Goal: Information Seeking & Learning: Check status

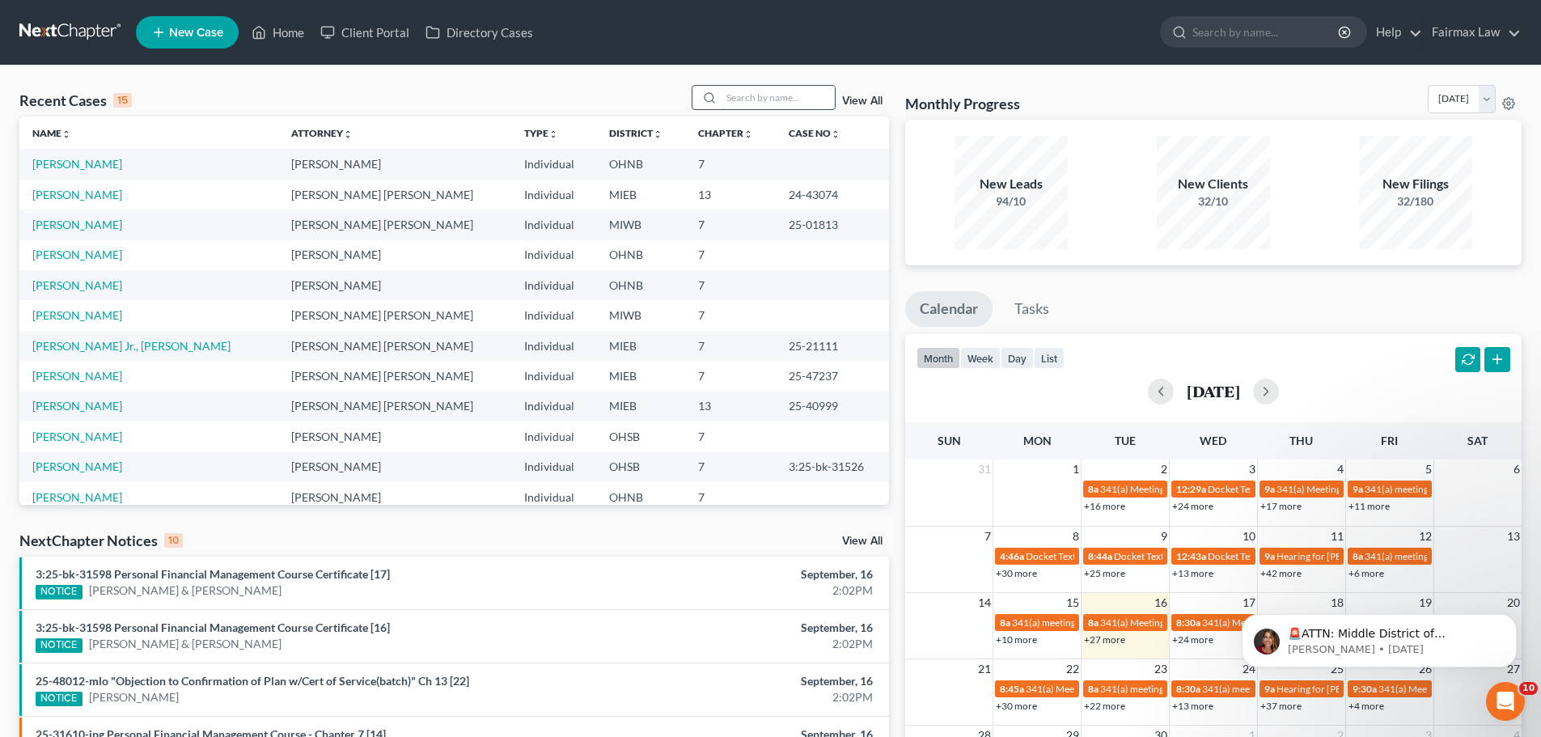
click at [769, 87] on input "search" at bounding box center [778, 97] width 113 height 23
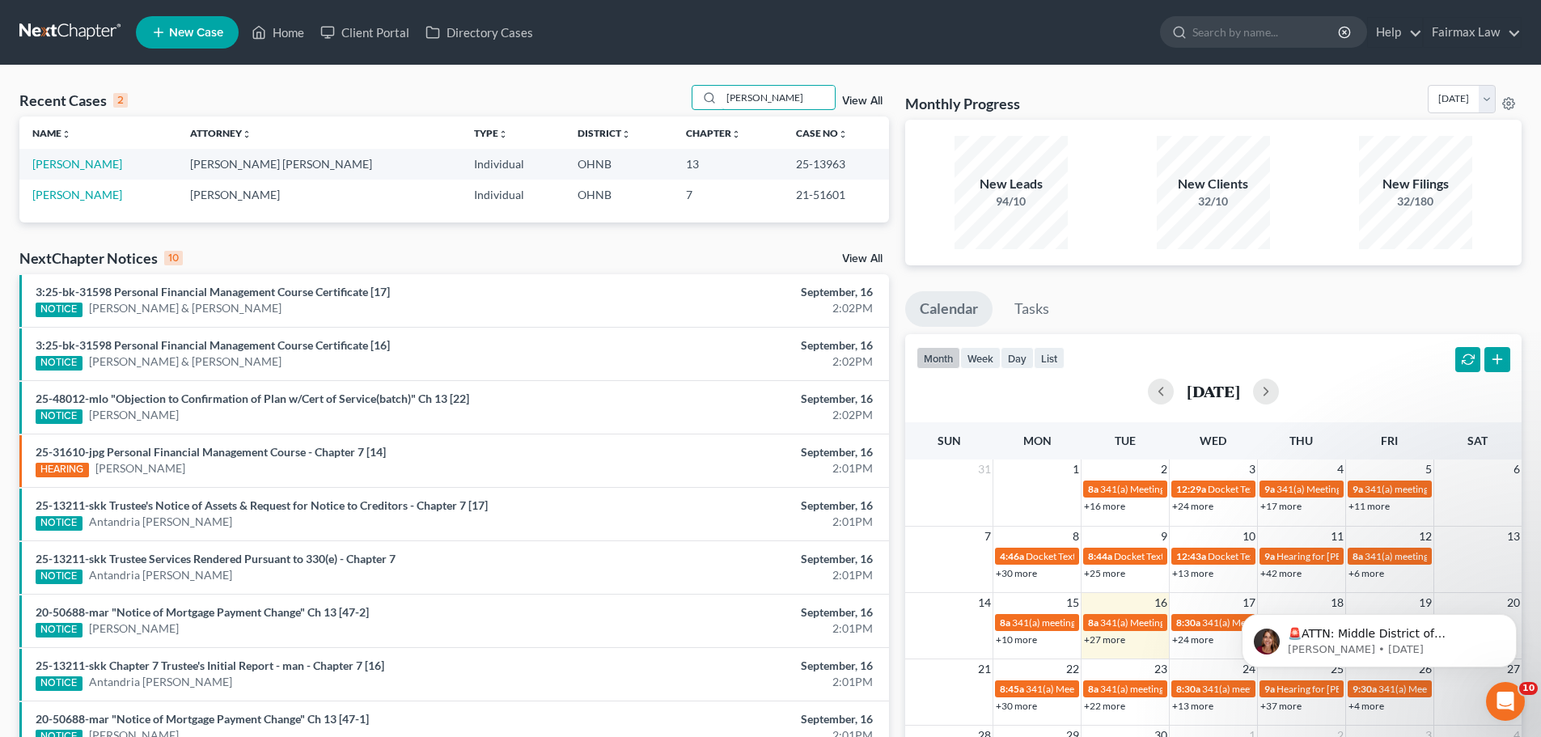
drag, startPoint x: 794, startPoint y: 103, endPoint x: 553, endPoint y: 47, distance: 247.4
click at [561, 47] on div "Home New Case Client Portal Directory Cases Fairmax Law [PERSON_NAME][EMAIL_ADD…" at bounding box center [770, 467] width 1541 height 934
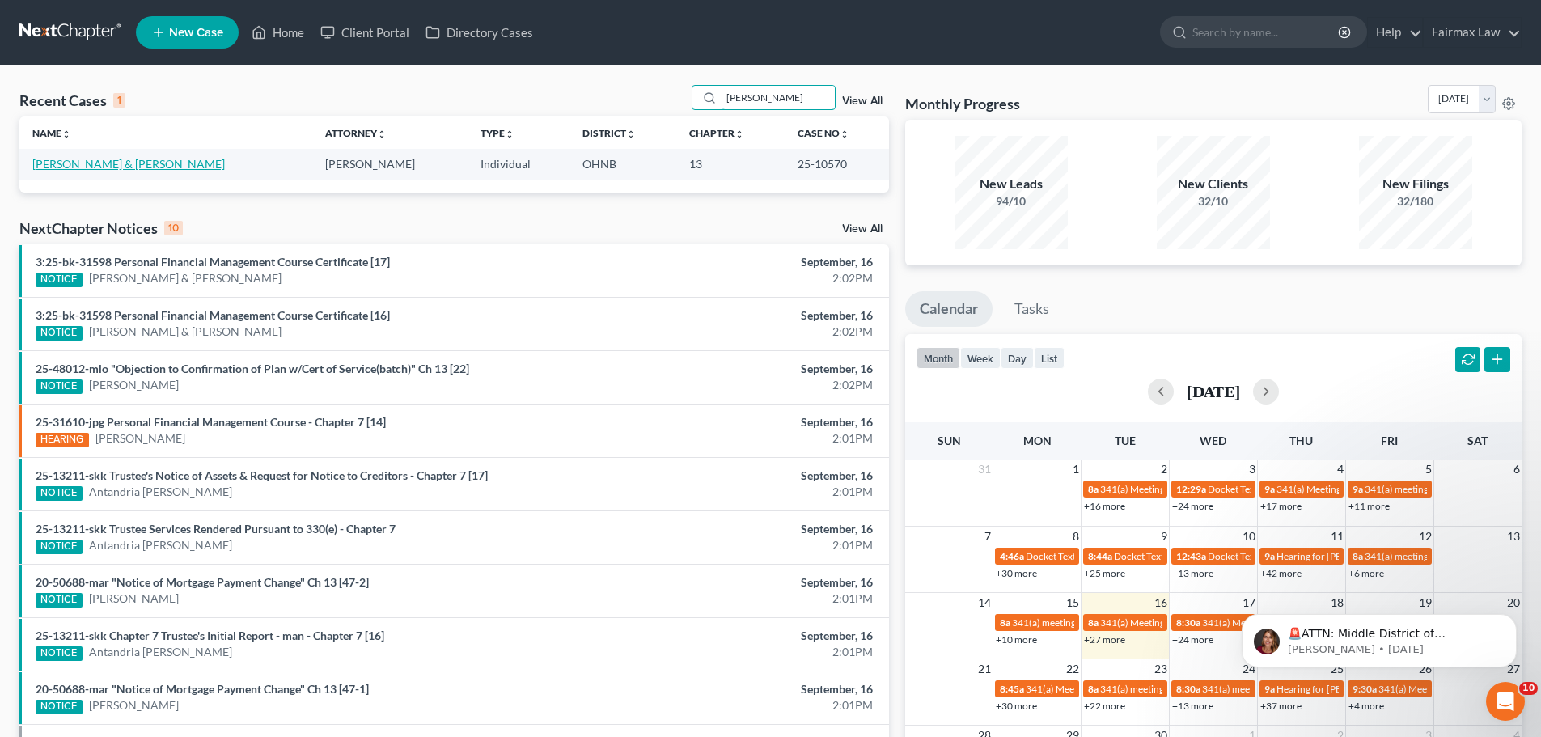
type input "[PERSON_NAME]"
click at [134, 167] on link "[PERSON_NAME] & [PERSON_NAME]" at bounding box center [128, 164] width 193 height 14
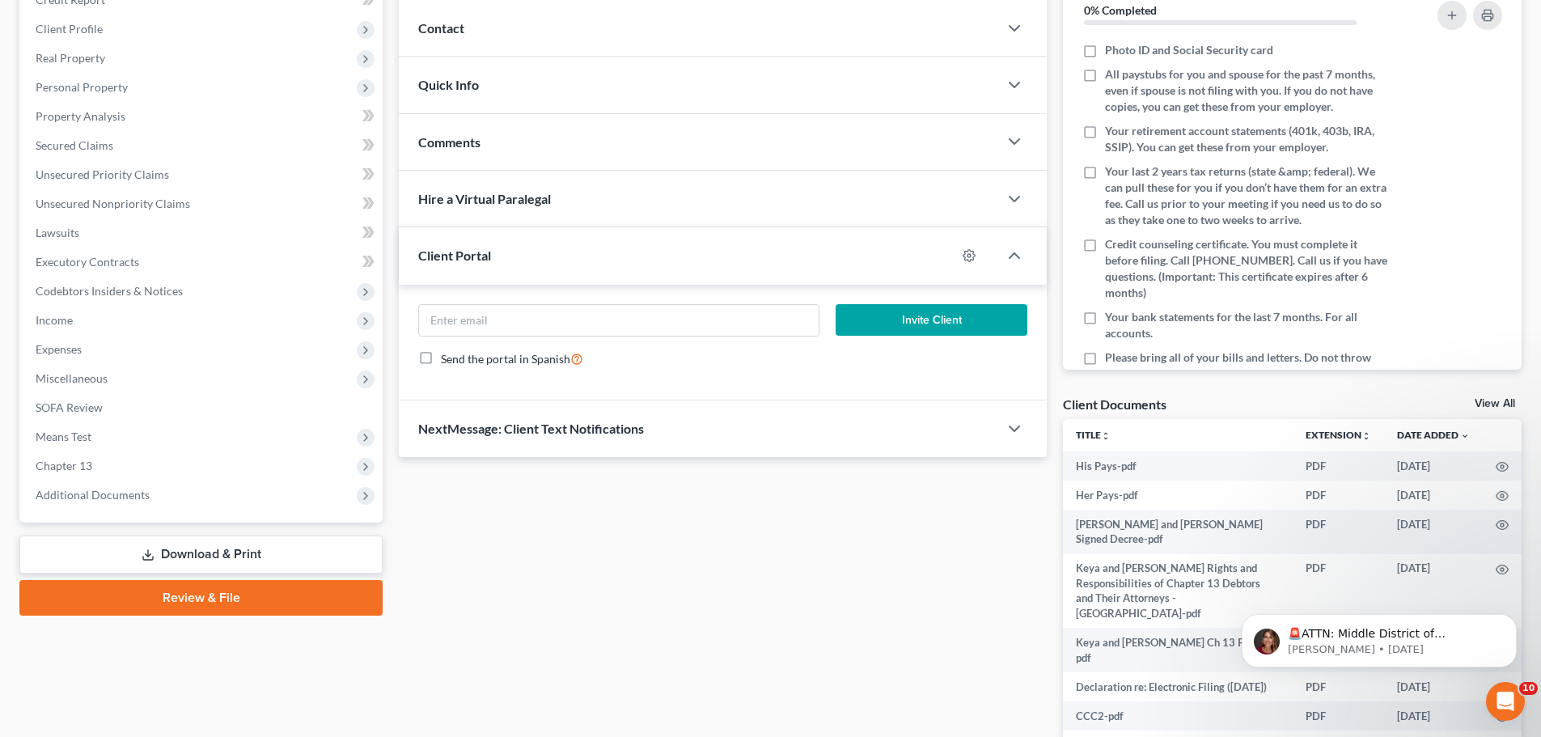
scroll to position [305, 0]
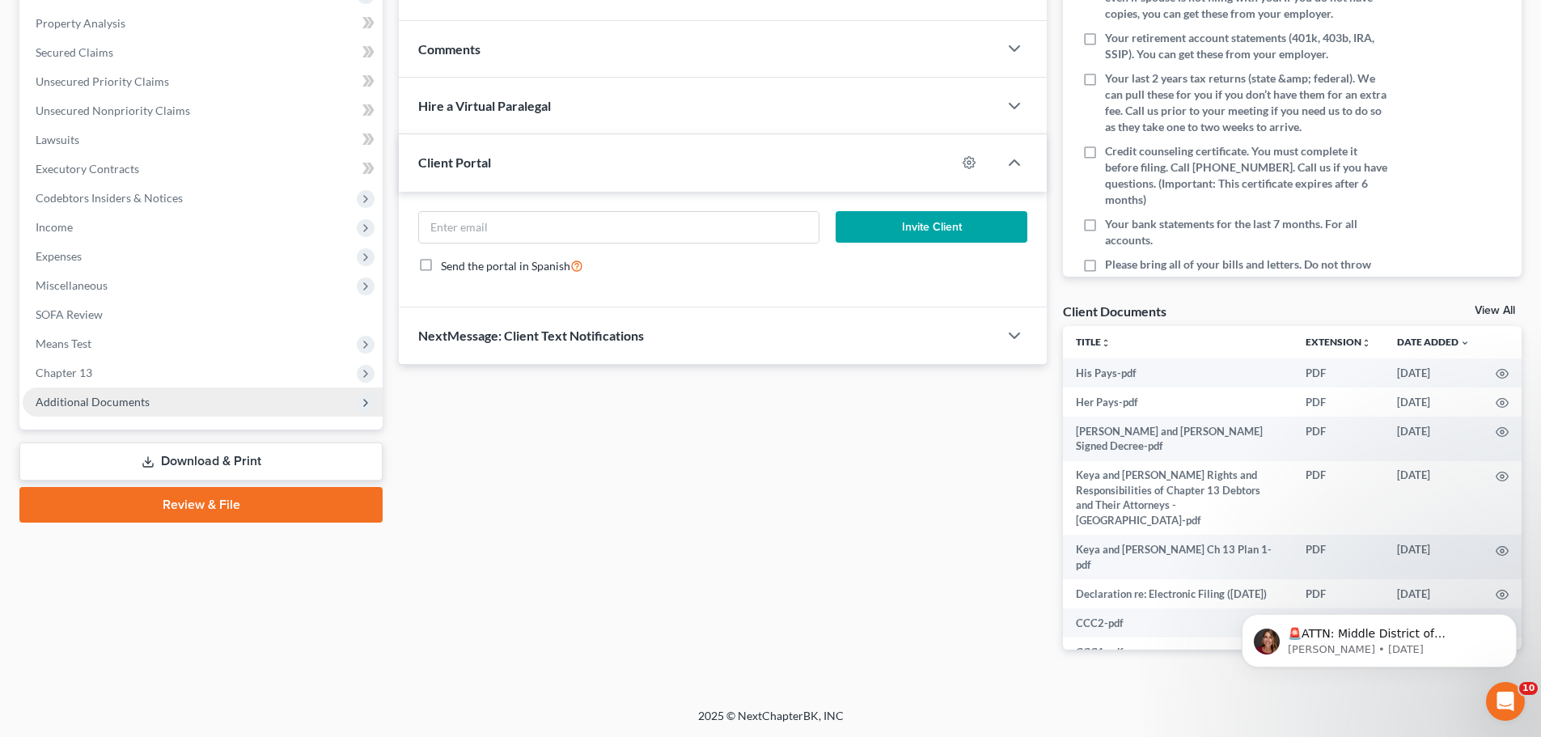
click at [214, 410] on span "Additional Documents" at bounding box center [203, 401] width 360 height 29
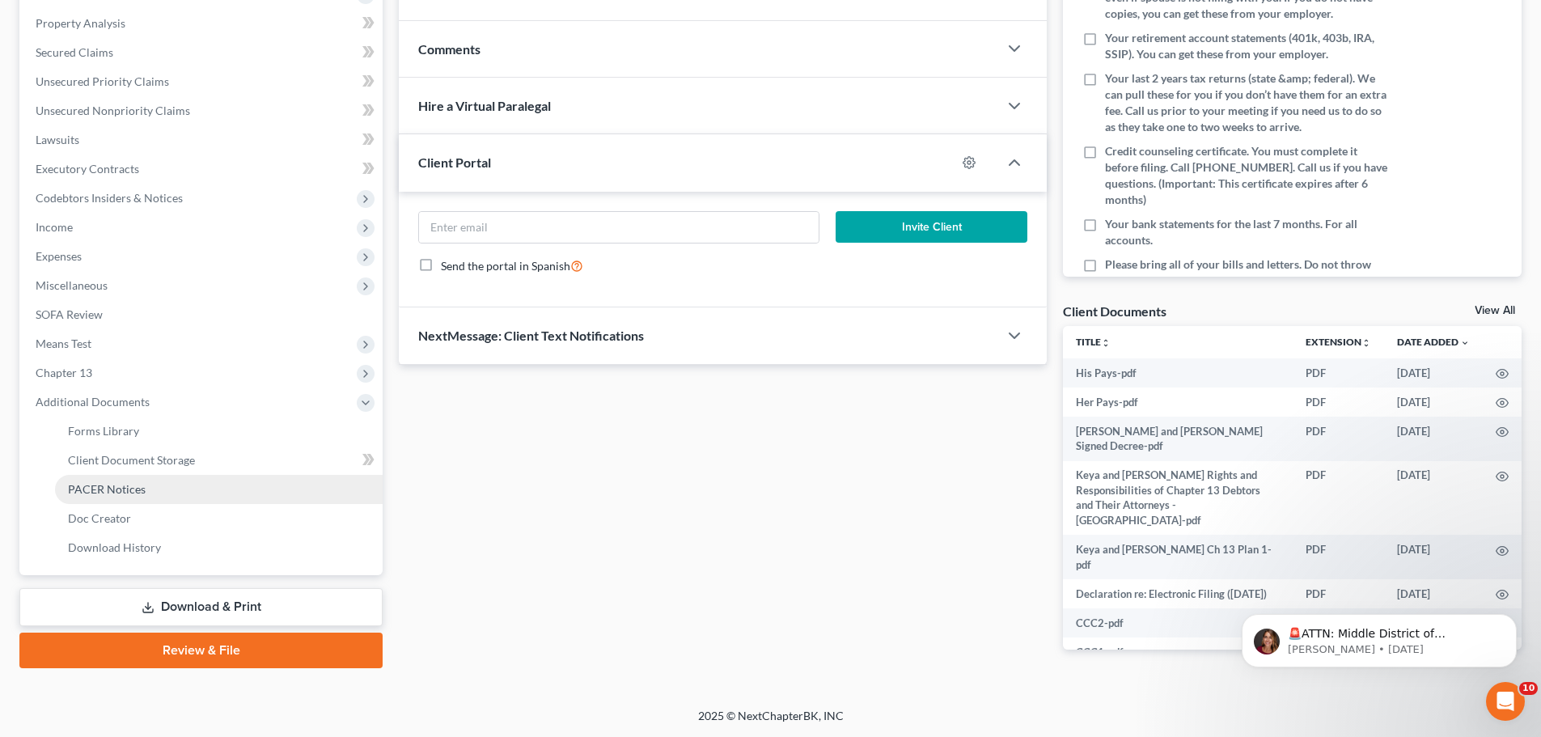
click at [157, 490] on link "PACER Notices" at bounding box center [219, 489] width 328 height 29
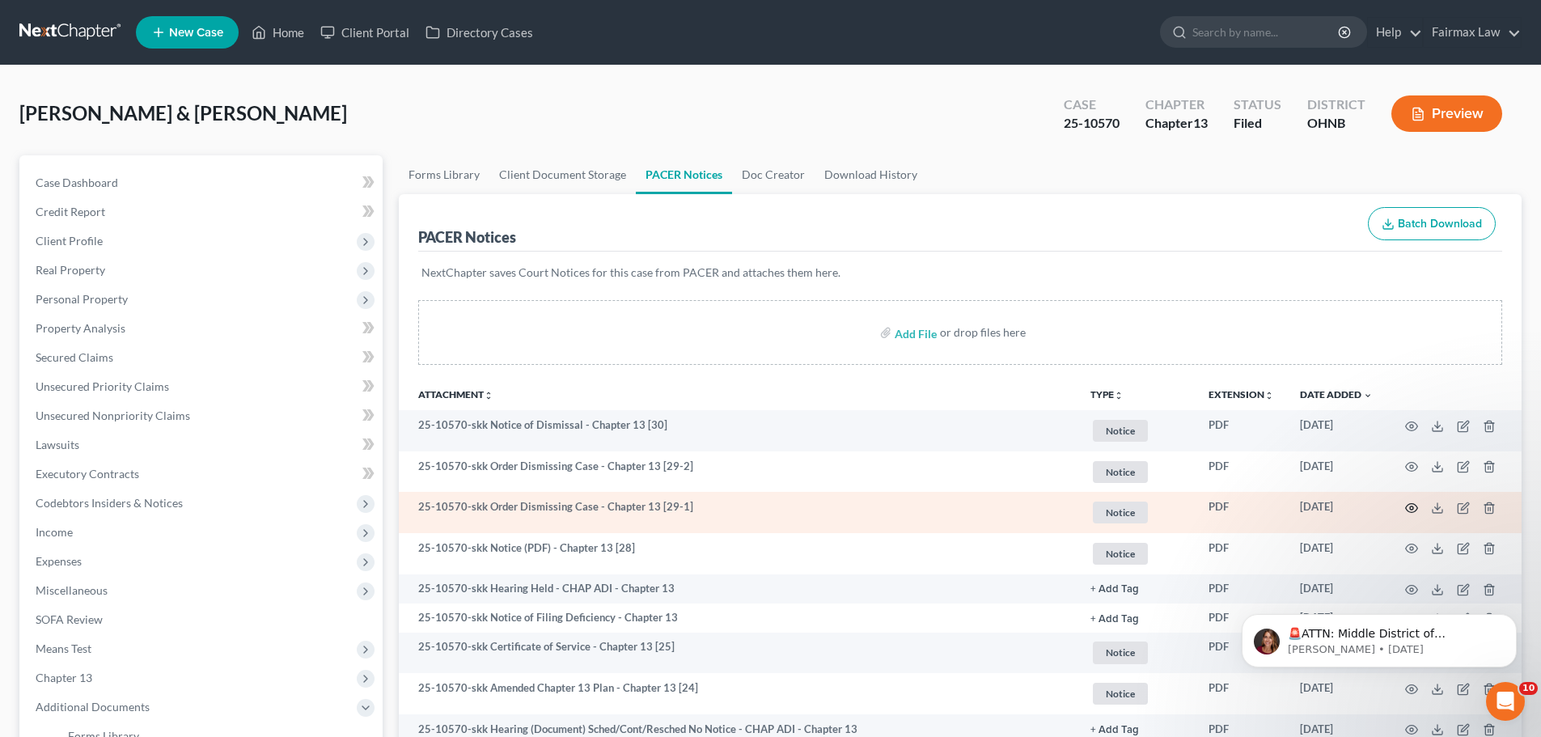
click at [1409, 510] on icon "button" at bounding box center [1411, 508] width 13 height 13
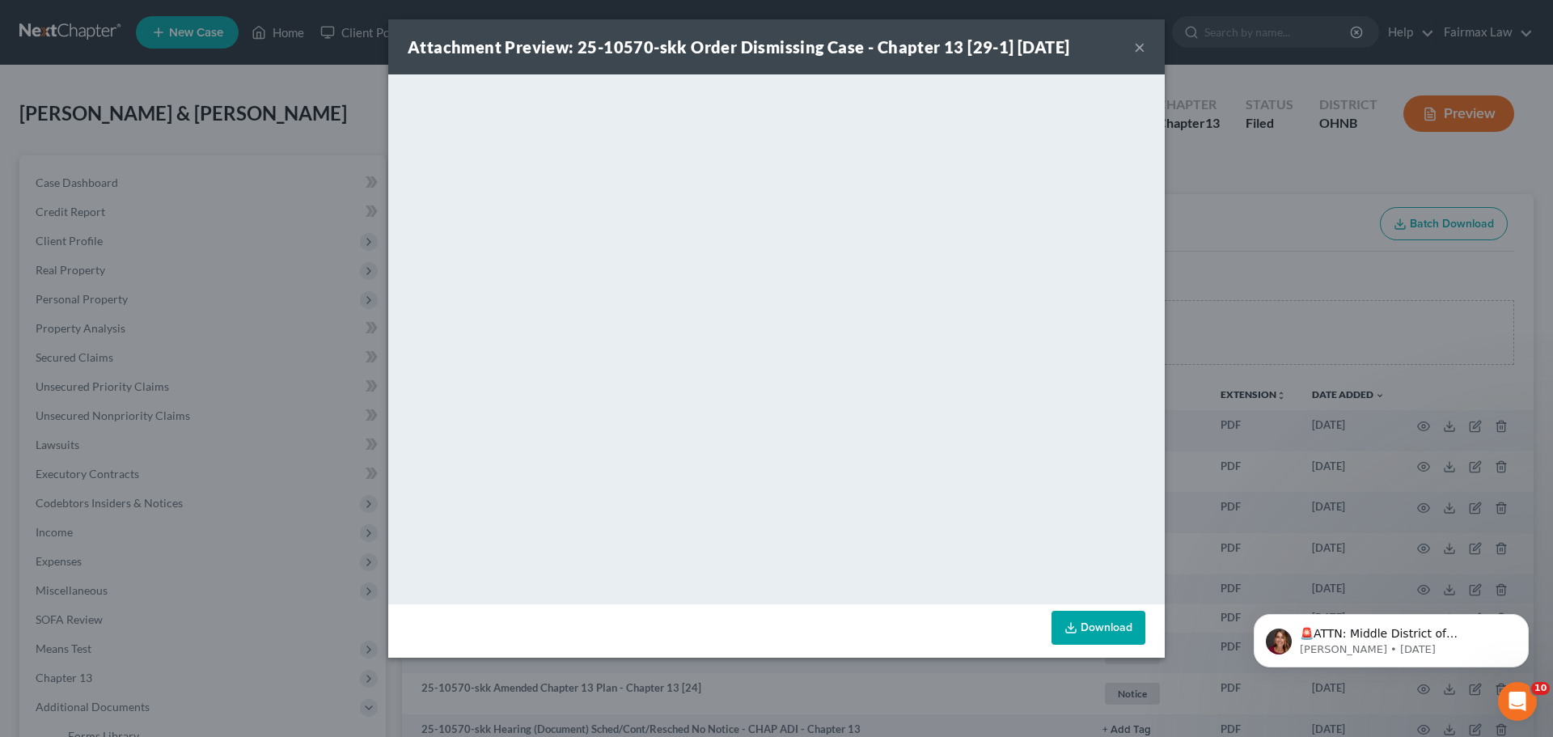
click at [1279, 376] on div "Attachment Preview: 25-10570-skk Order Dismissing Case - Chapter 13 [29-1] [DAT…" at bounding box center [776, 368] width 1553 height 737
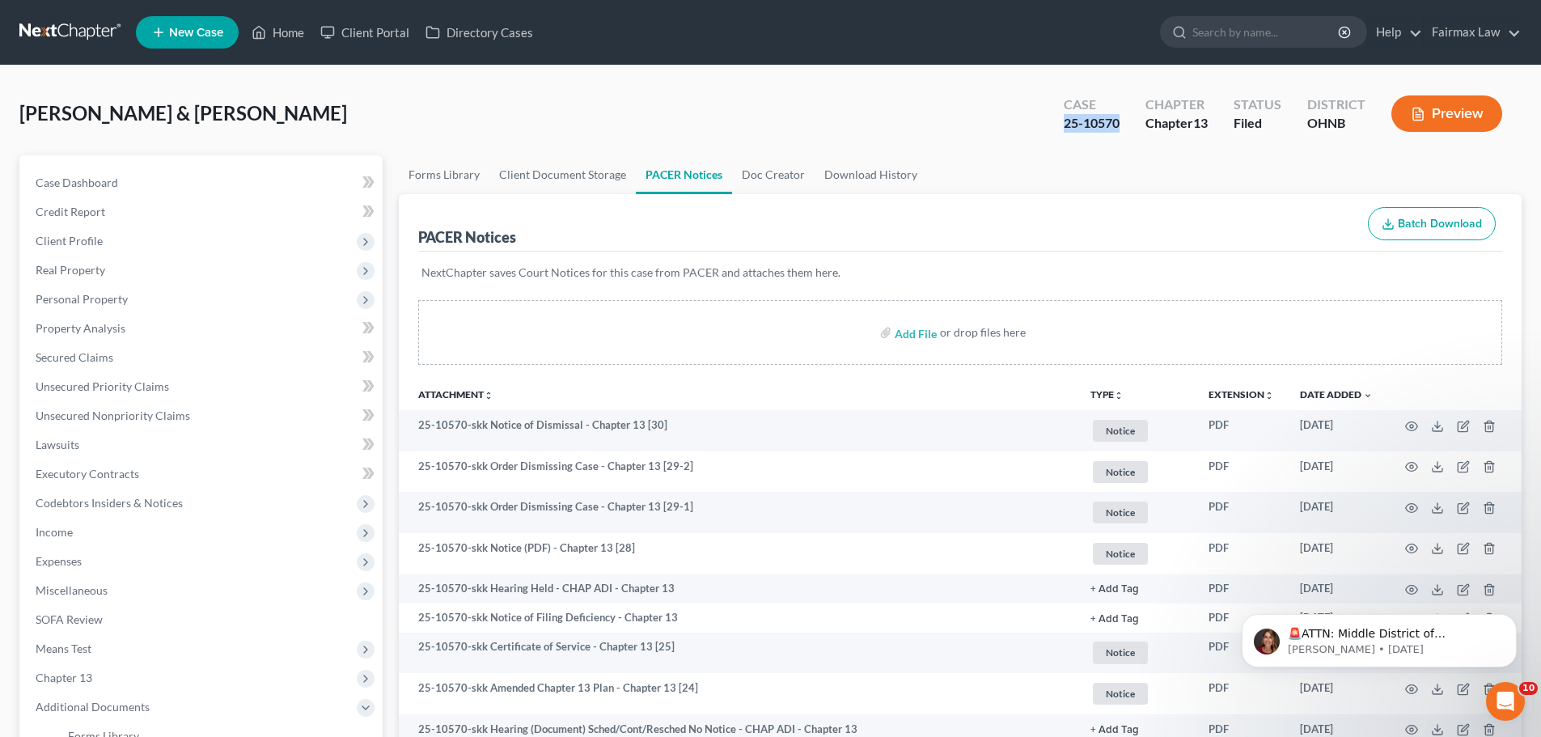
drag, startPoint x: 1116, startPoint y: 129, endPoint x: 1058, endPoint y: 129, distance: 58.2
click at [1058, 129] on div "Case 25-10570" at bounding box center [1092, 115] width 82 height 48
copy div "25-10570"
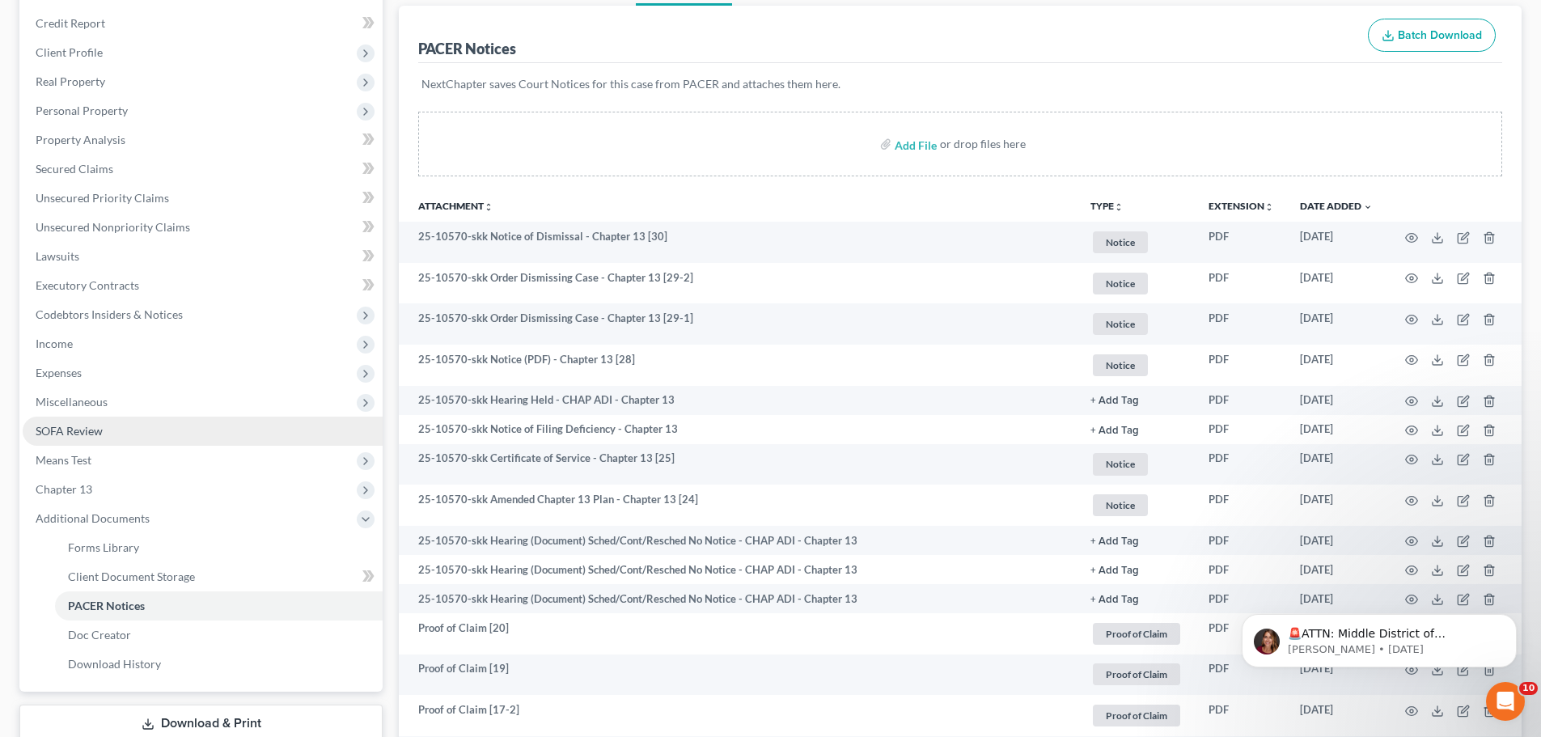
click at [81, 439] on link "SOFA Review" at bounding box center [203, 431] width 360 height 29
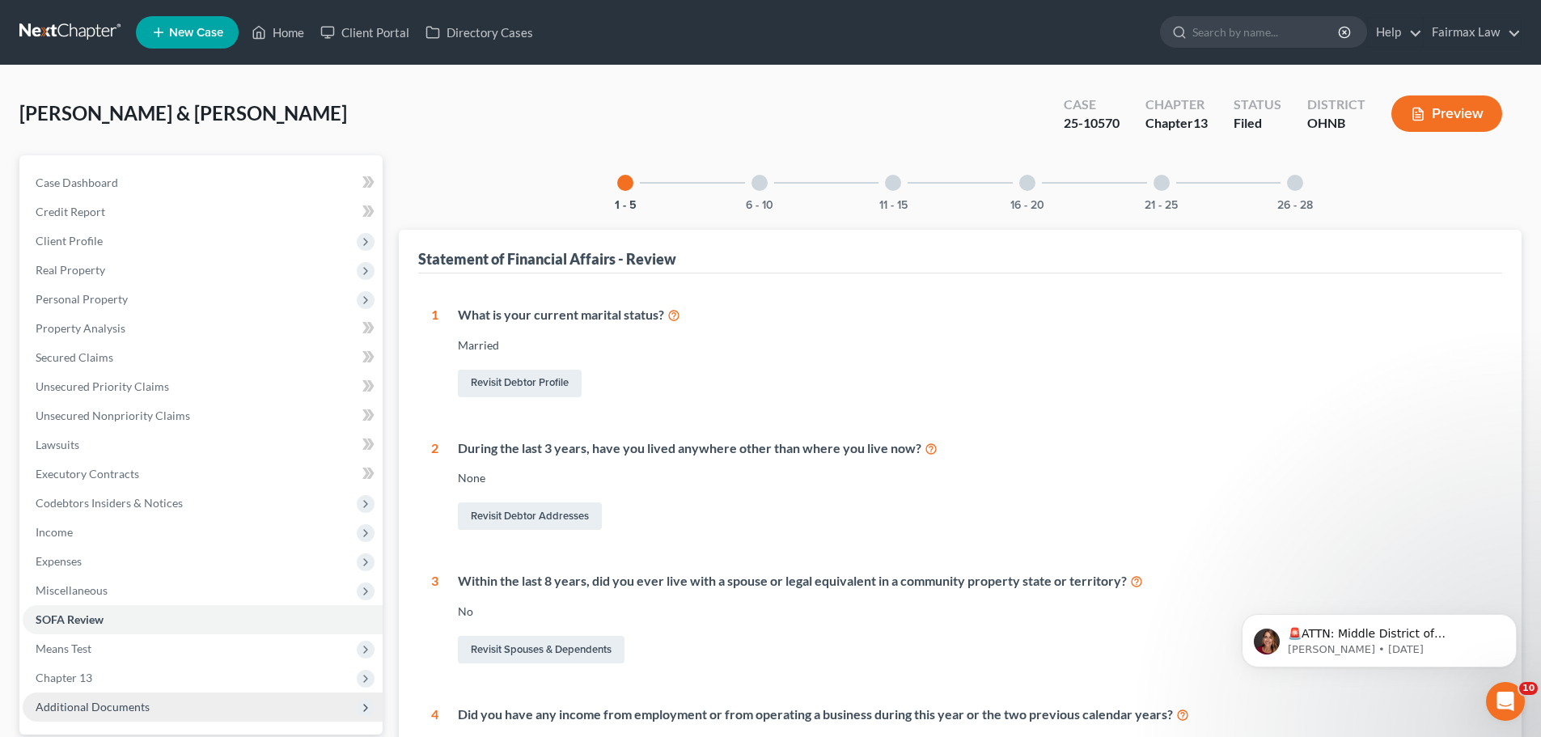
click at [80, 703] on span "Additional Documents" at bounding box center [93, 707] width 114 height 14
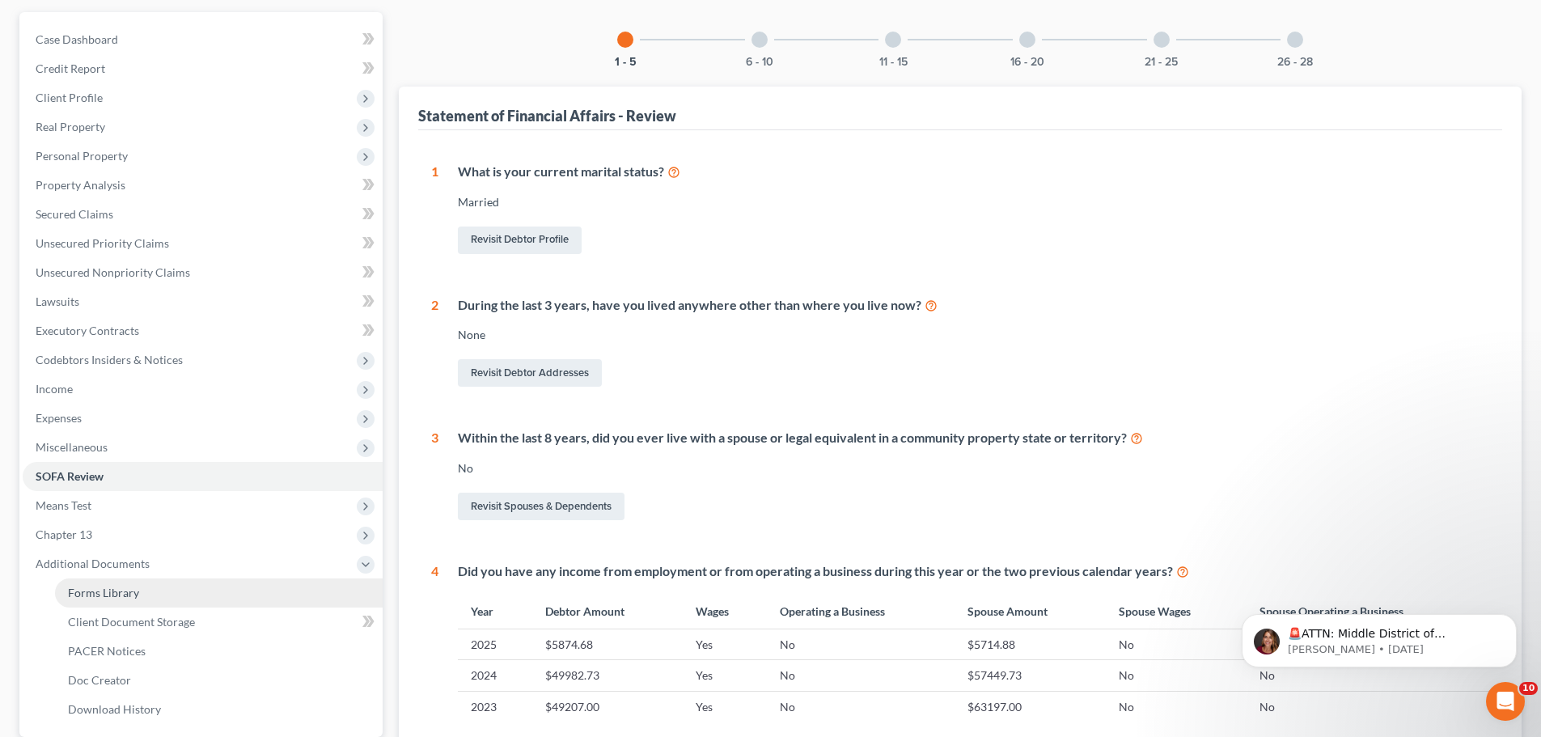
scroll to position [188, 0]
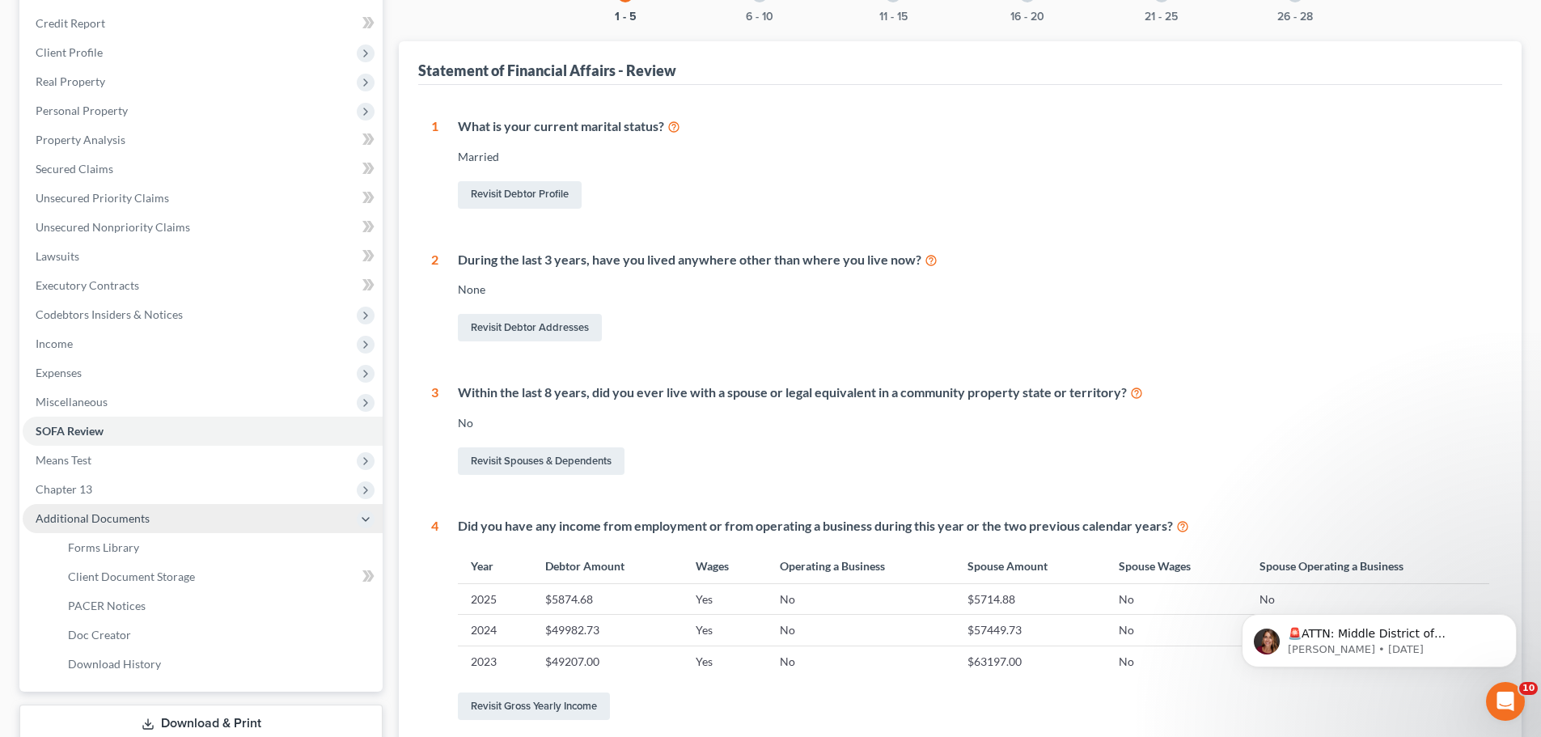
click at [105, 504] on span "Additional Documents" at bounding box center [203, 518] width 360 height 29
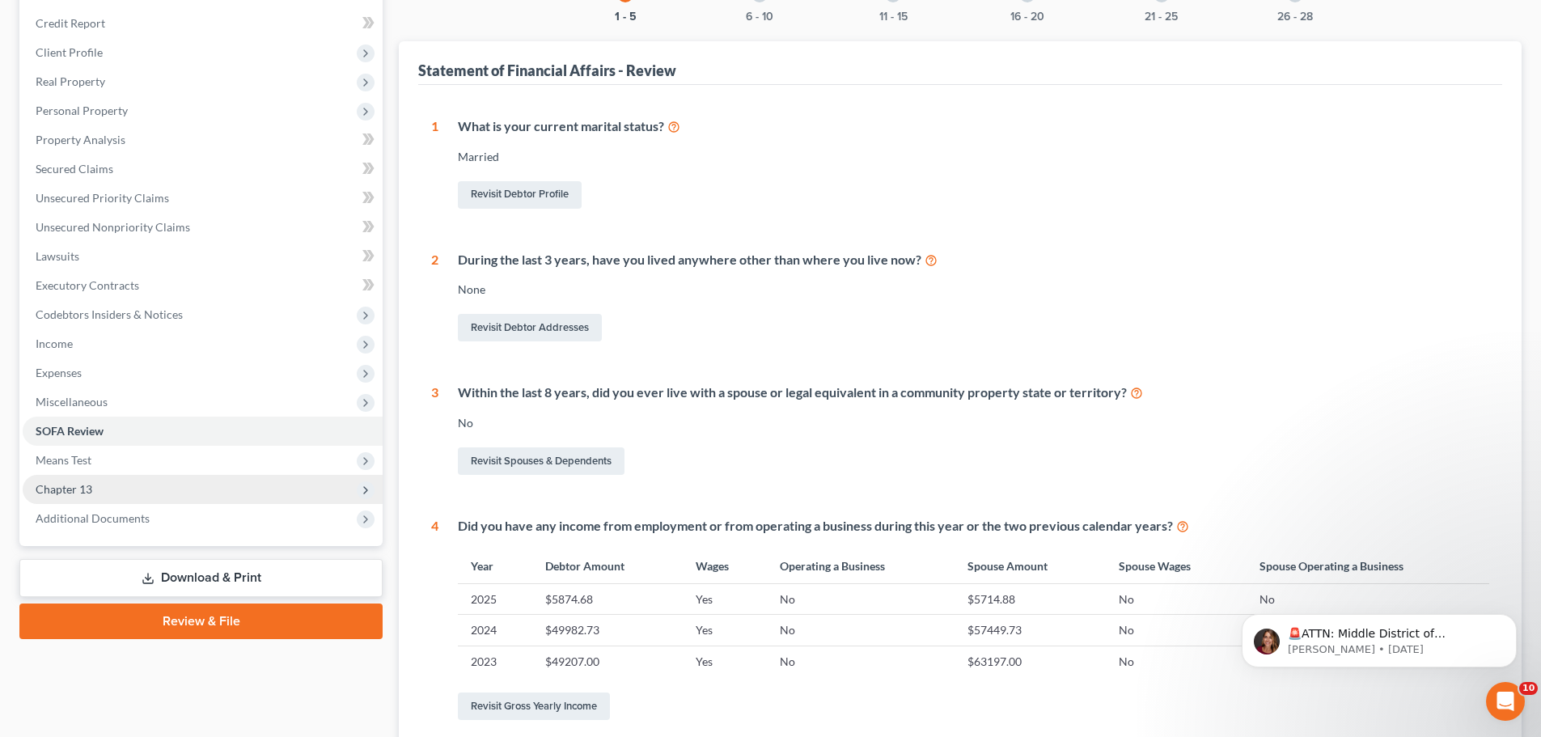
click at [95, 499] on span "Chapter 13" at bounding box center [203, 489] width 360 height 29
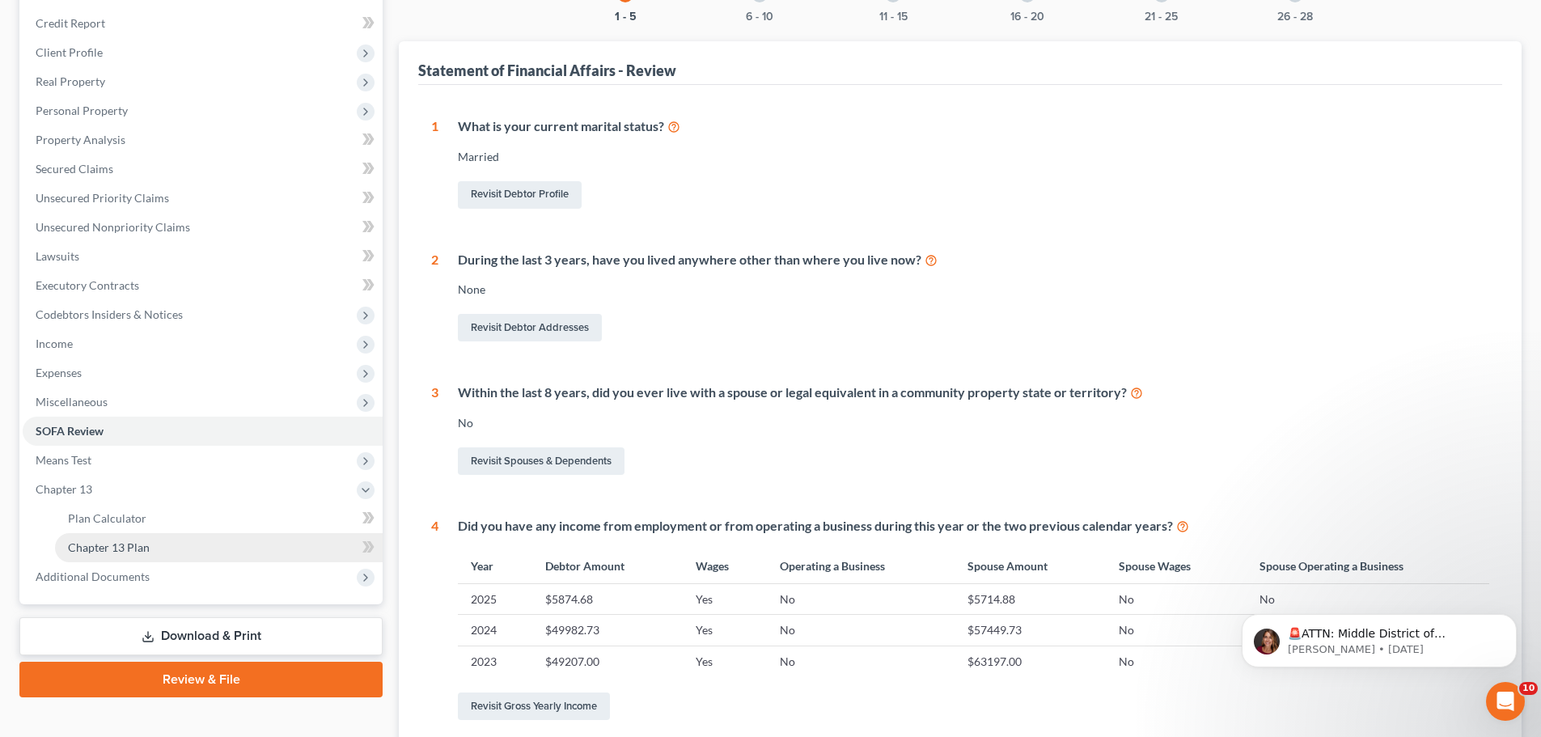
click at [99, 559] on link "Chapter 13 Plan" at bounding box center [219, 547] width 328 height 29
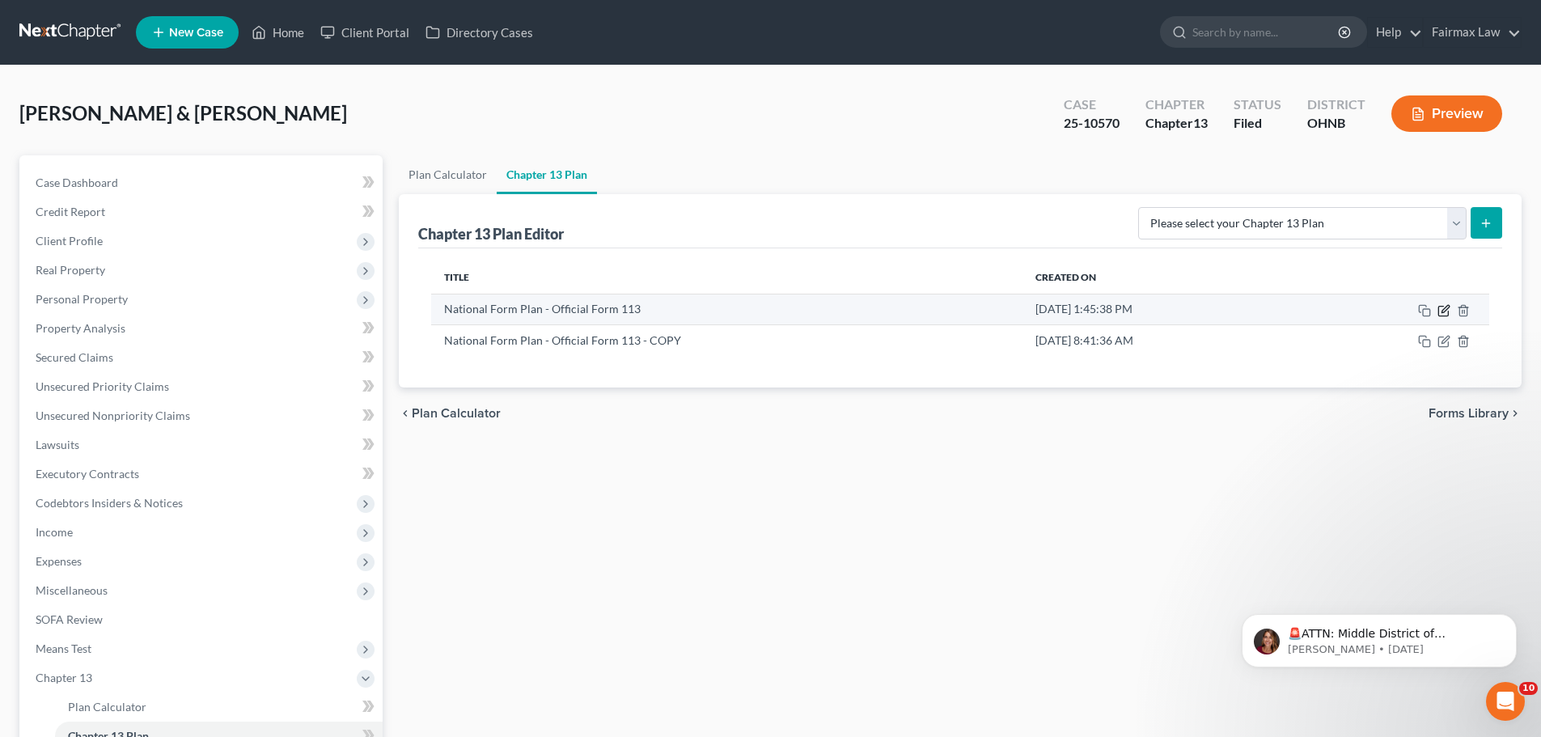
click at [1446, 310] on icon "button" at bounding box center [1444, 308] width 7 height 7
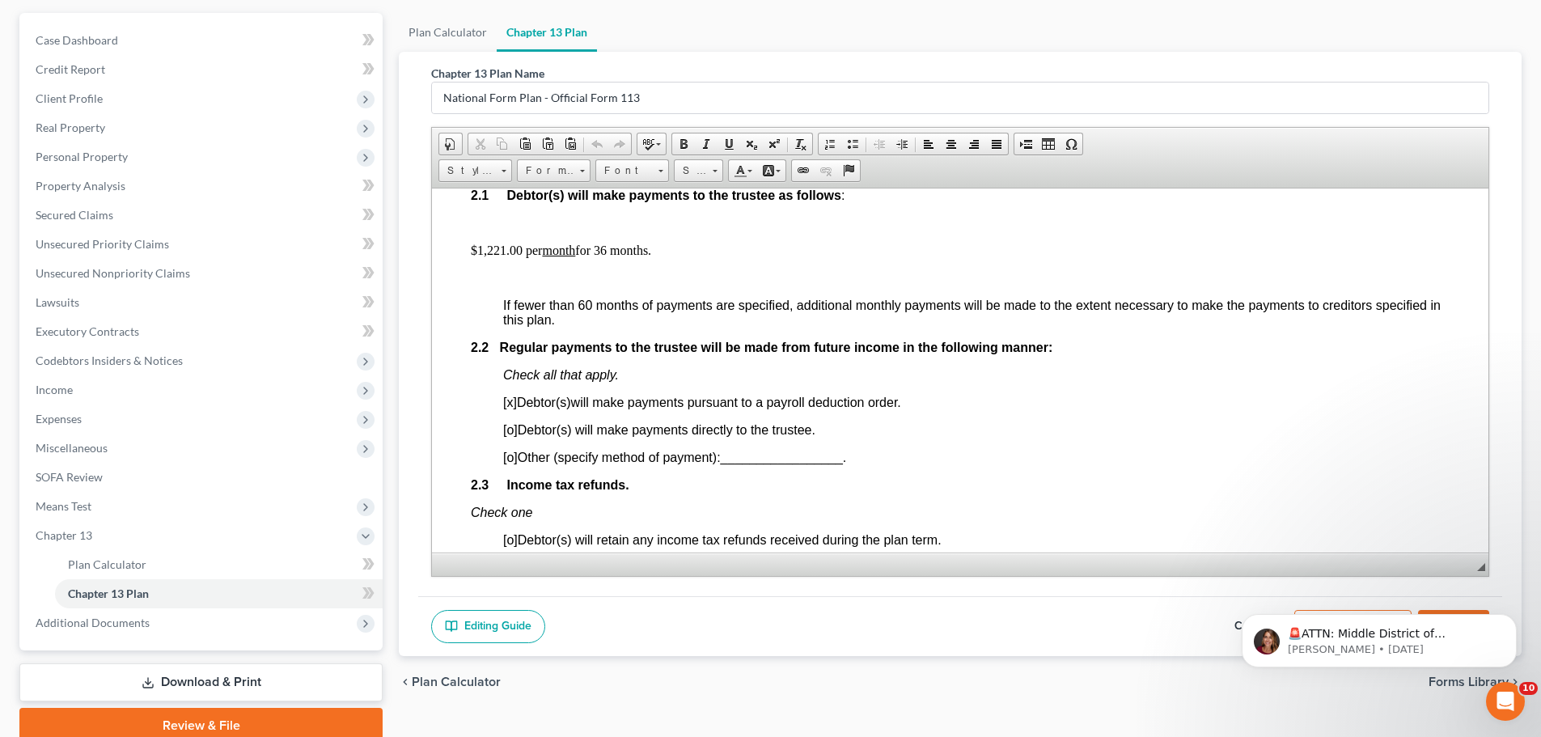
scroll to position [210, 0]
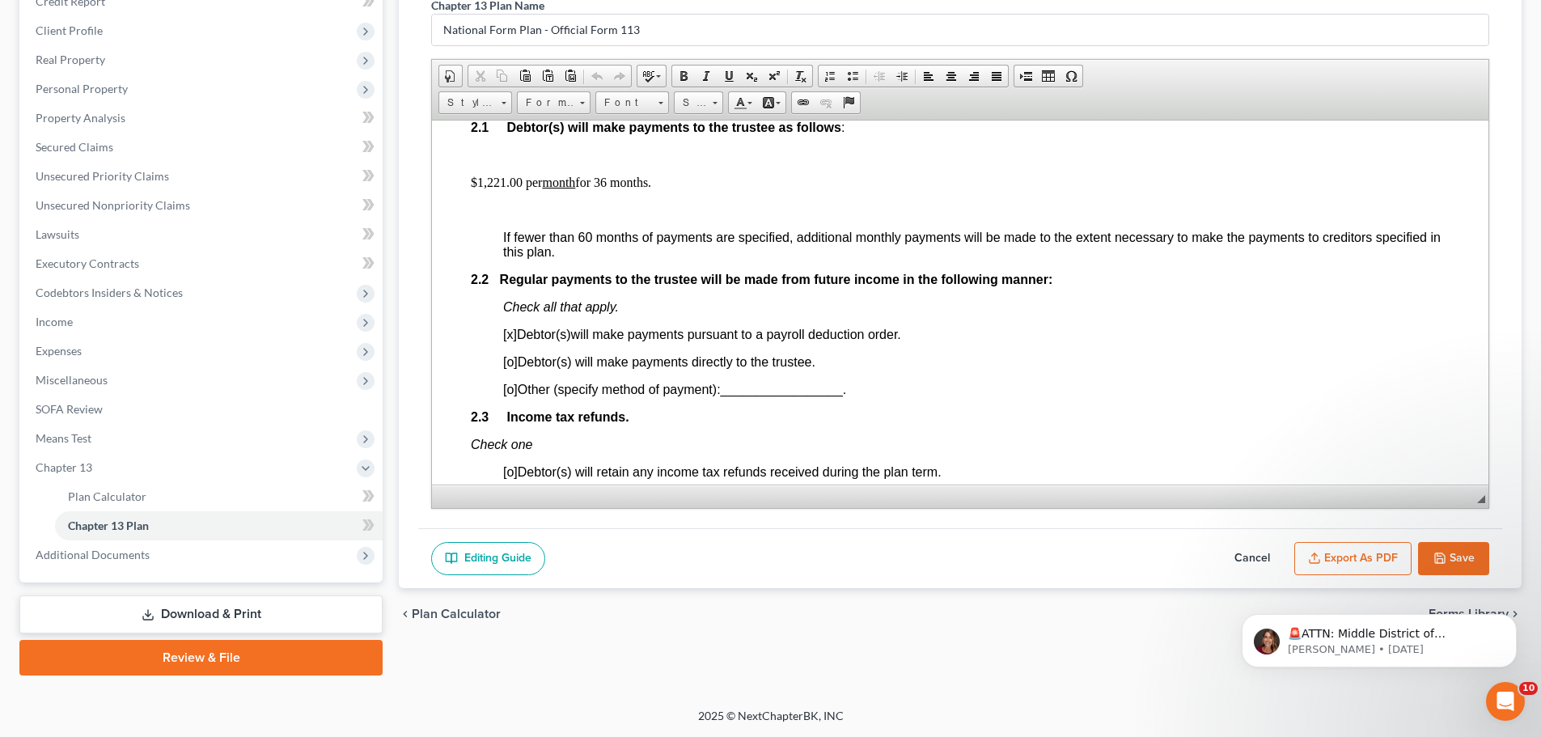
click at [1235, 556] on button "Cancel" at bounding box center [1252, 559] width 71 height 34
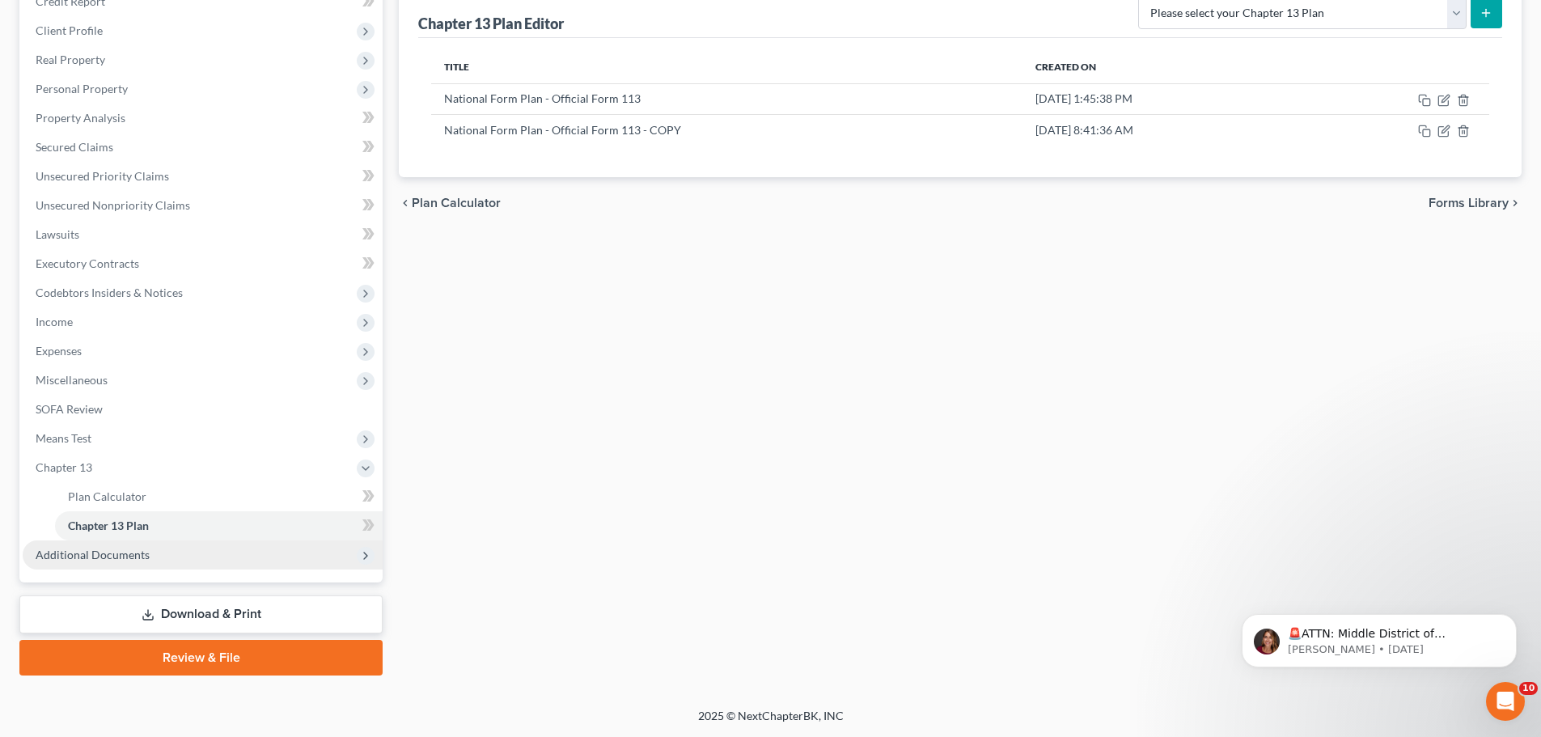
click at [249, 546] on span "Additional Documents" at bounding box center [203, 554] width 360 height 29
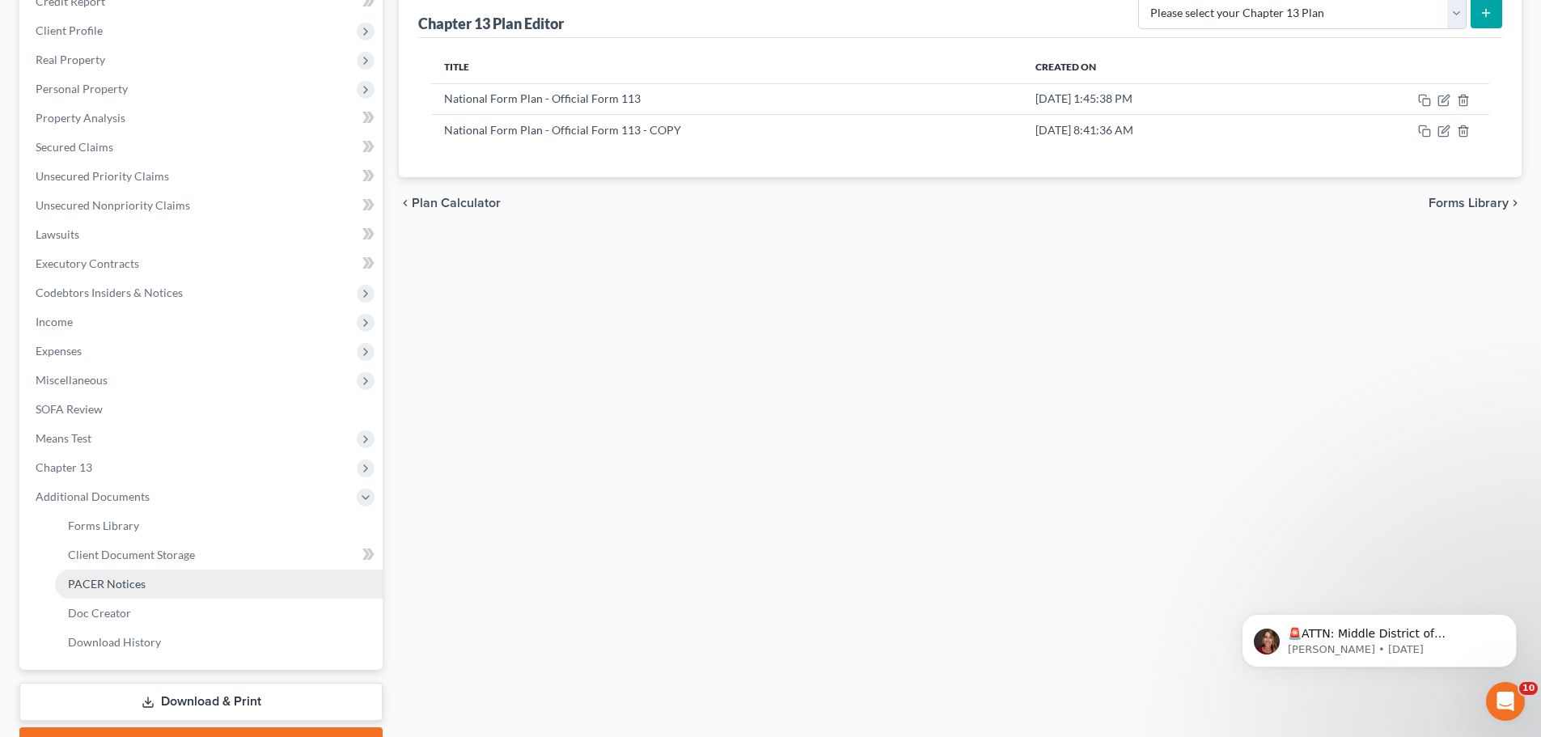
click at [144, 588] on link "PACER Notices" at bounding box center [219, 583] width 328 height 29
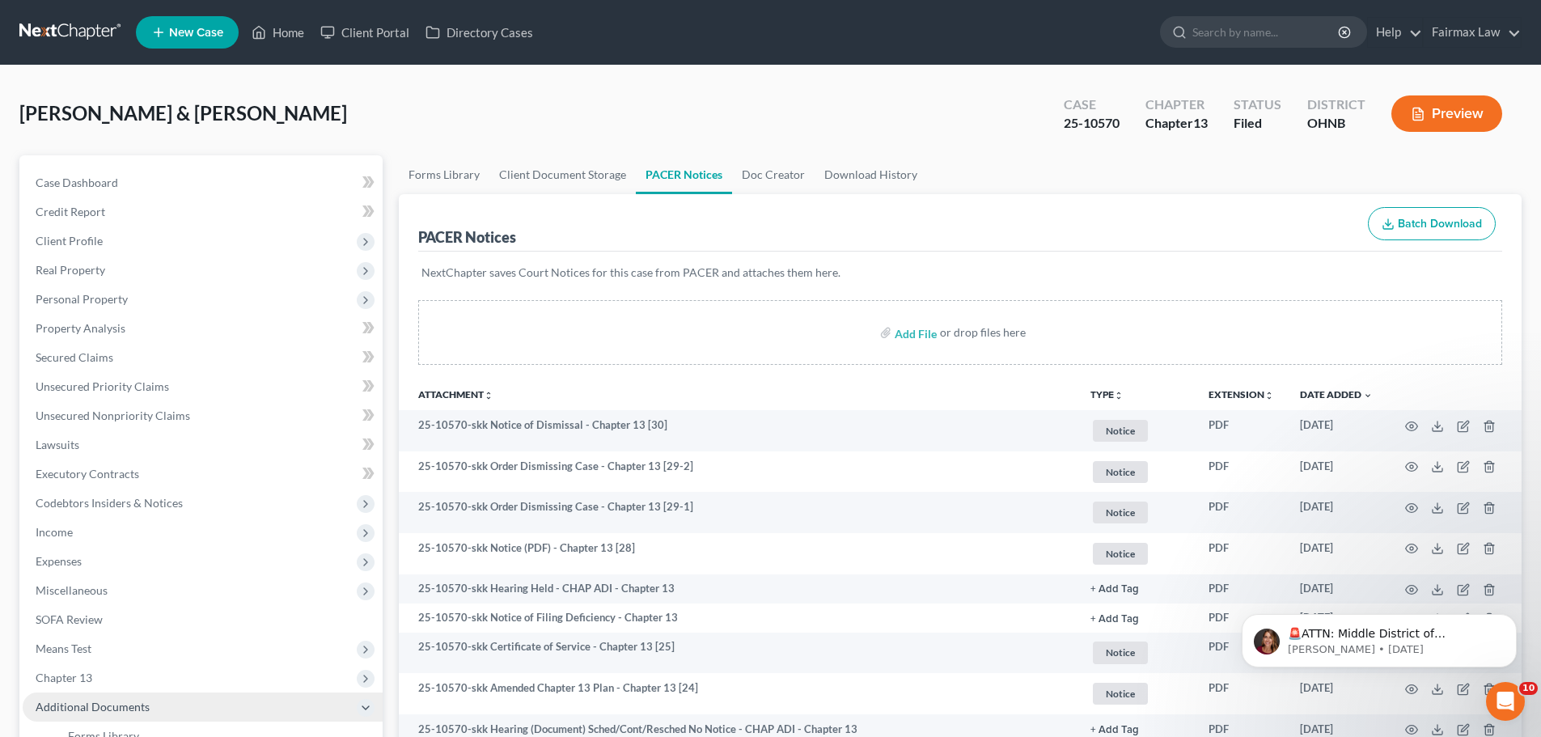
click at [53, 692] on span "Additional Documents" at bounding box center [203, 706] width 360 height 29
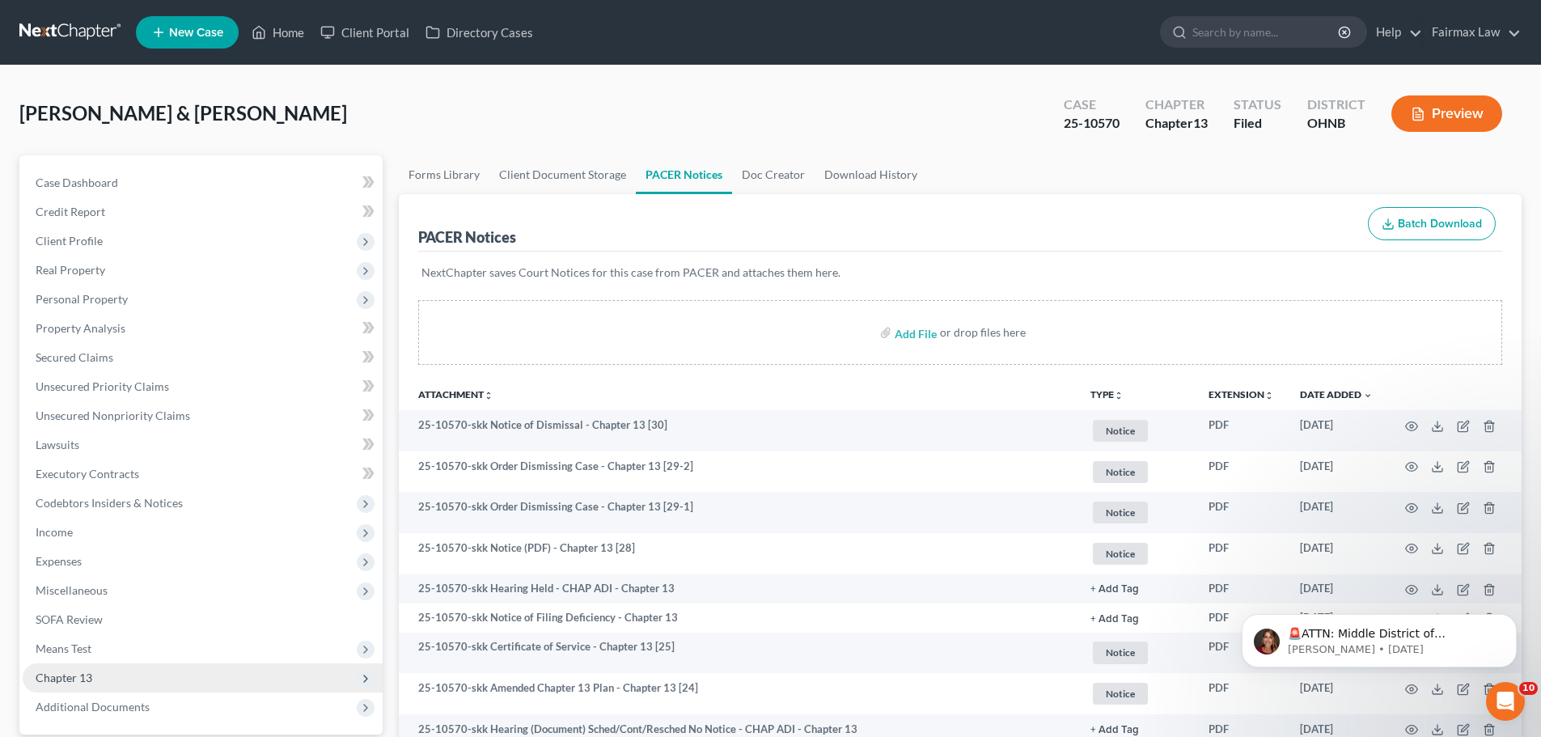
click at [70, 684] on span "Chapter 13" at bounding box center [64, 678] width 57 height 14
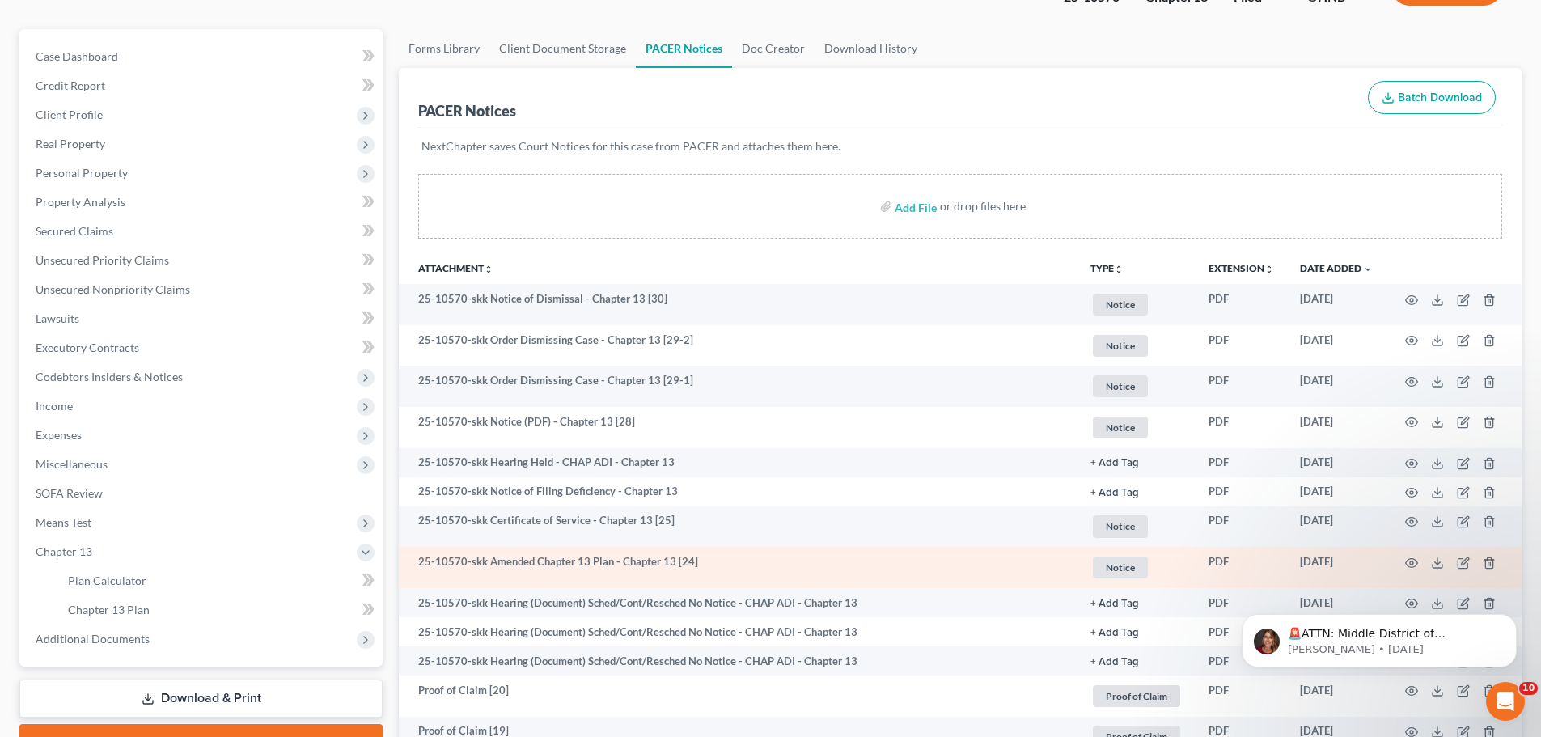
scroll to position [188, 0]
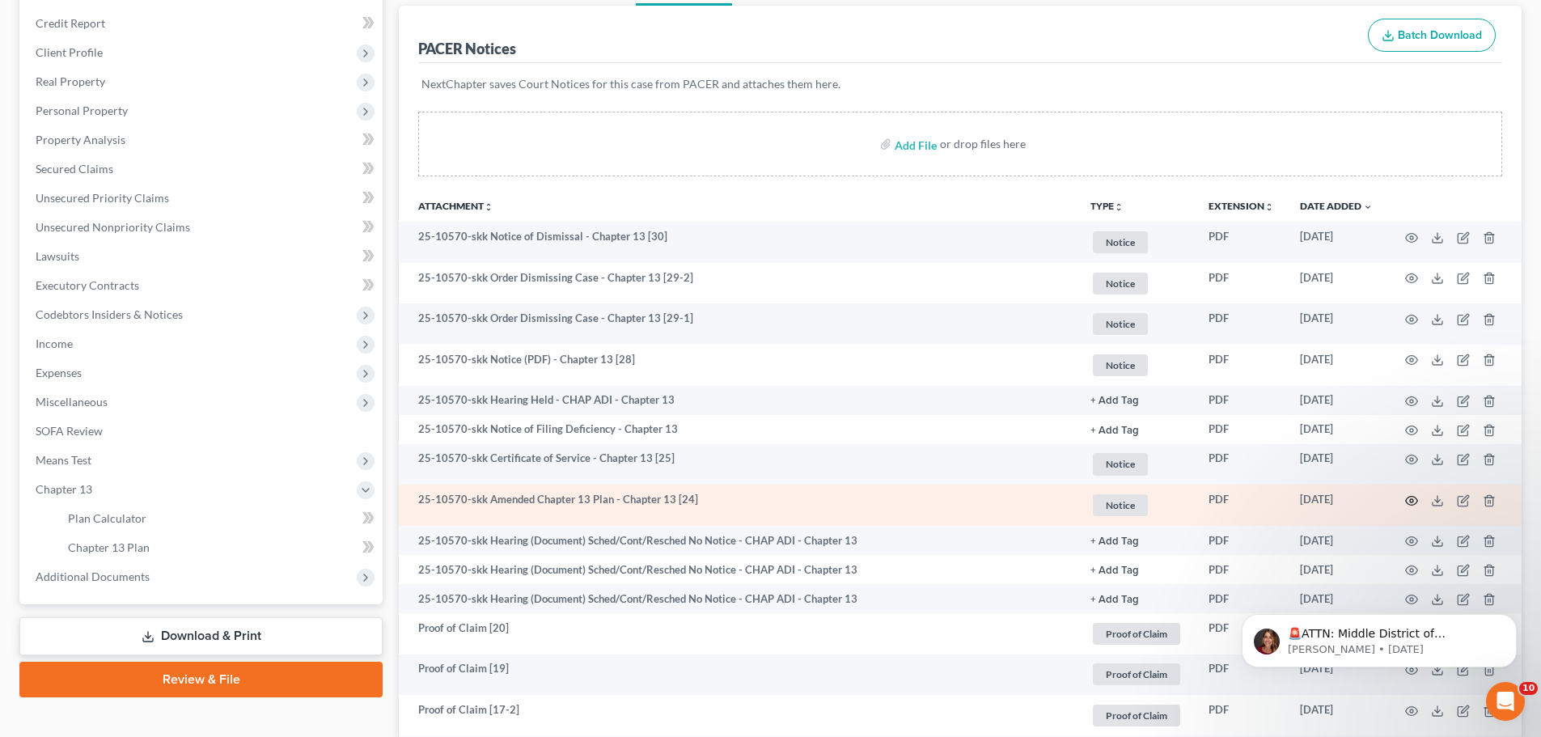
click at [1416, 493] on td at bounding box center [1454, 505] width 136 height 41
click at [1414, 497] on icon "button" at bounding box center [1411, 500] width 13 height 13
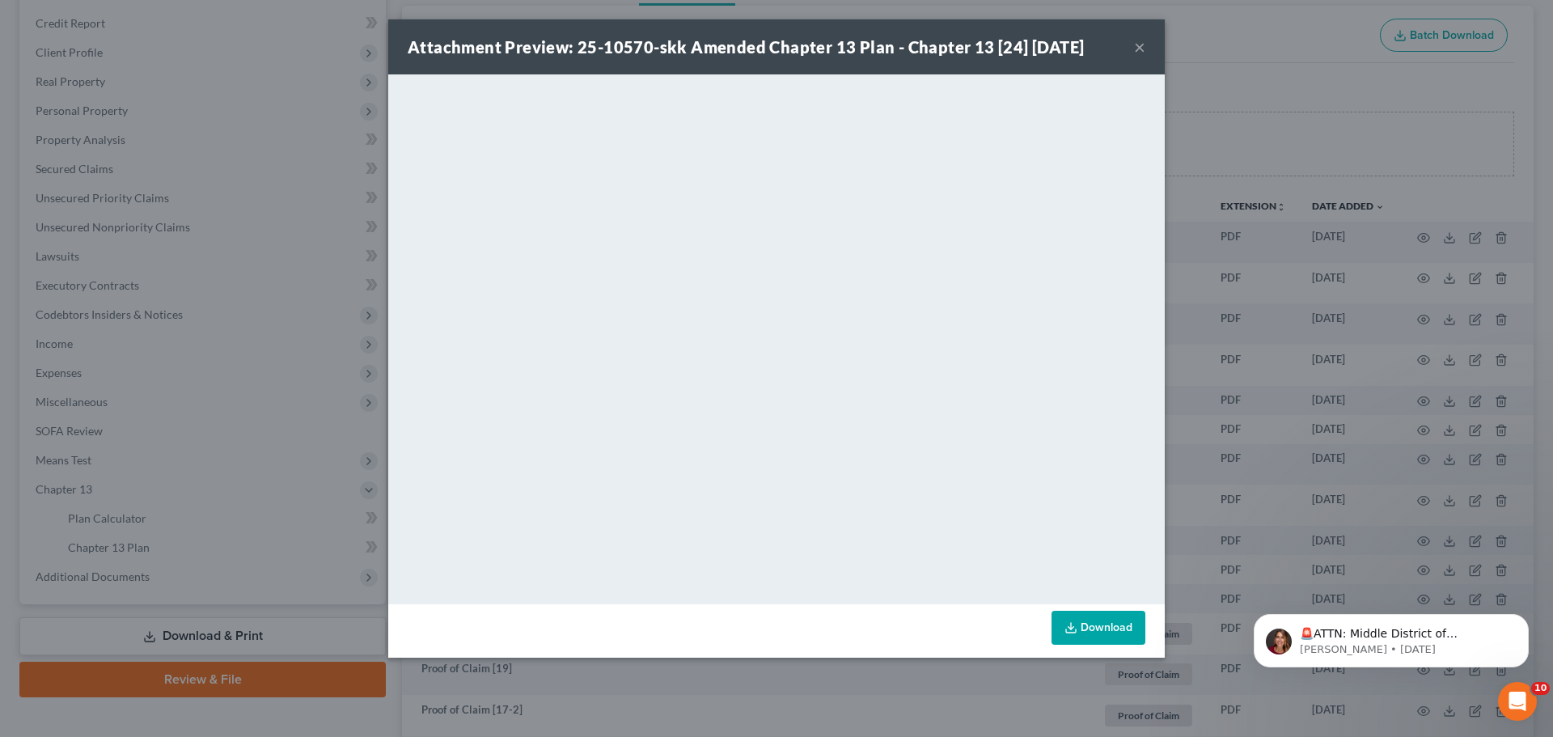
click at [1334, 252] on div "Attachment Preview: 25-10570-skk Amended Chapter 13 Plan - Chapter 13 [24] [DAT…" at bounding box center [776, 368] width 1553 height 737
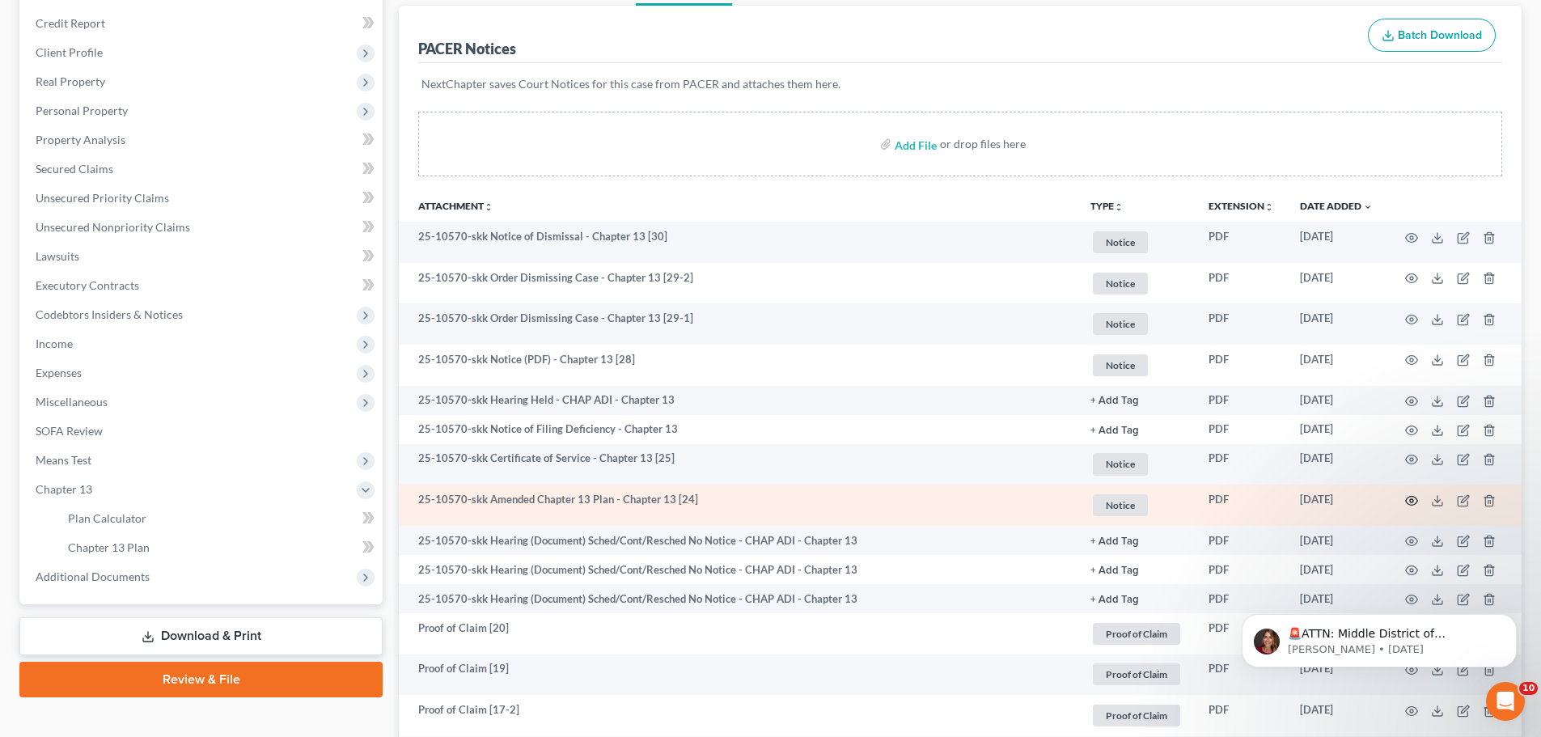
click at [1416, 497] on icon "button" at bounding box center [1411, 500] width 13 height 13
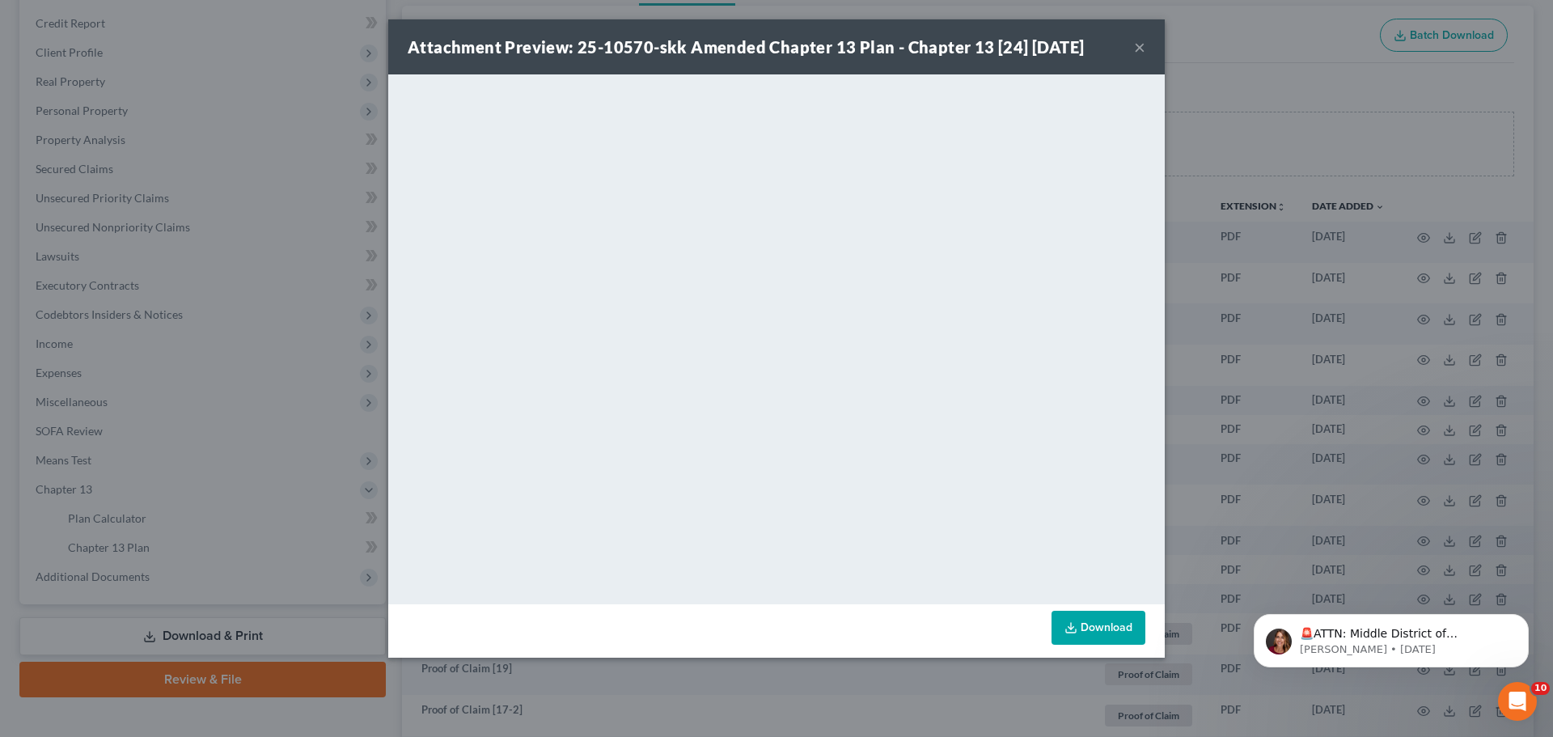
click at [1257, 432] on div "Attachment Preview: 25-10570-skk Amended Chapter 13 Plan - Chapter 13 [24] [DAT…" at bounding box center [776, 368] width 1553 height 737
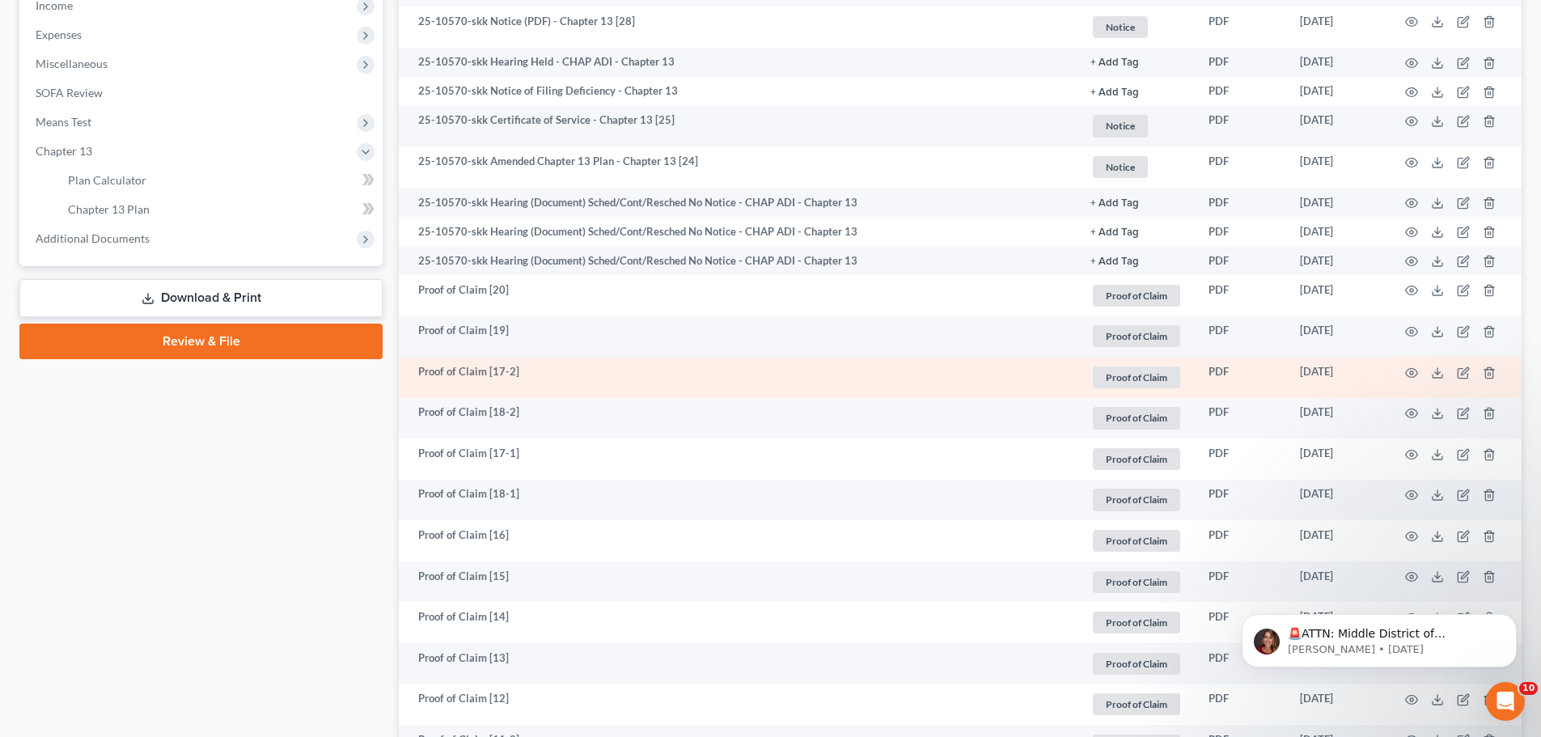
scroll to position [566, 0]
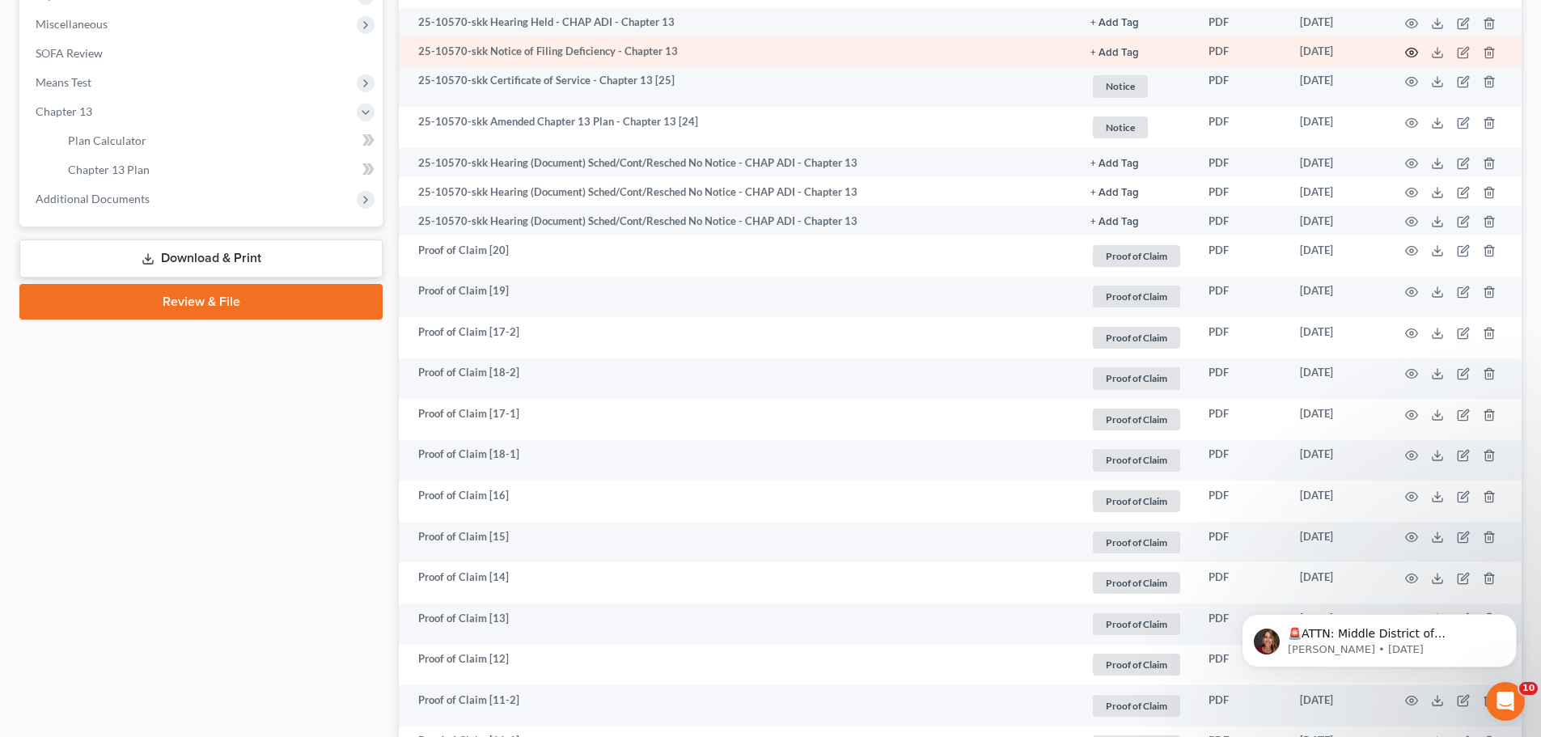
click at [1412, 50] on icon "button" at bounding box center [1411, 52] width 13 height 13
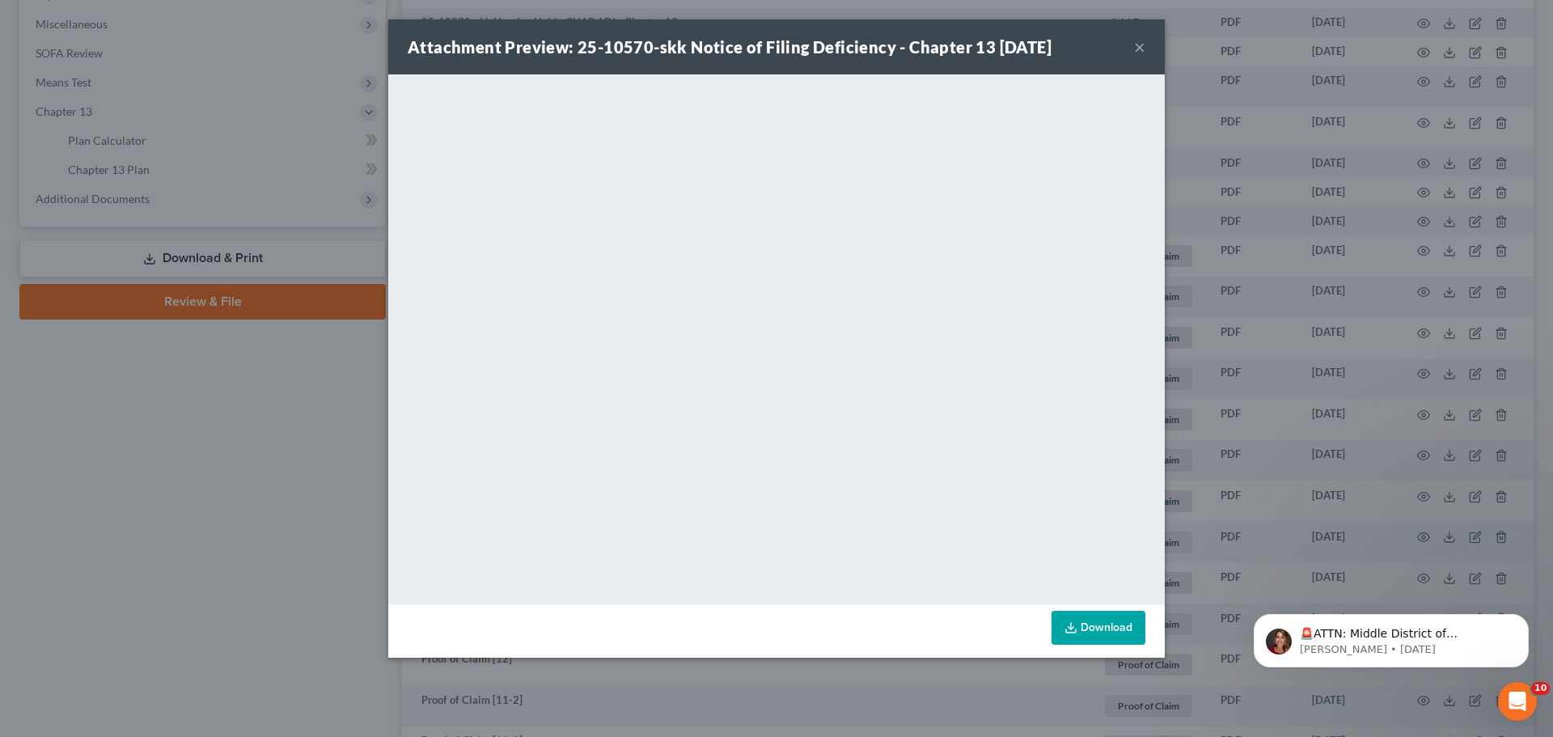
click at [1332, 338] on div "Attachment Preview: 25-10570-skk Notice of Filing Deficiency - Chapter 13 [DATE…" at bounding box center [776, 368] width 1553 height 737
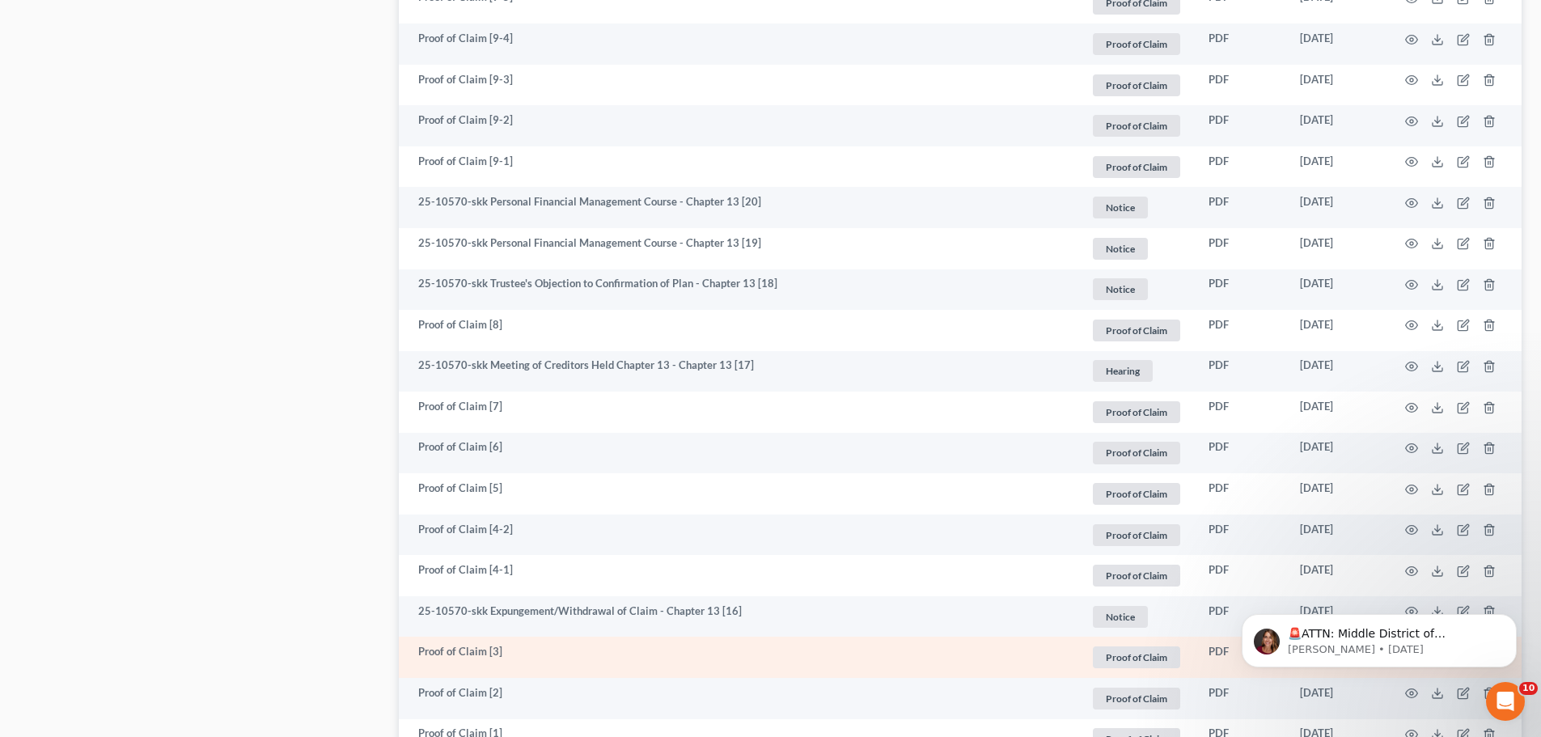
scroll to position [1510, 0]
